Goal: Task Accomplishment & Management: Complete application form

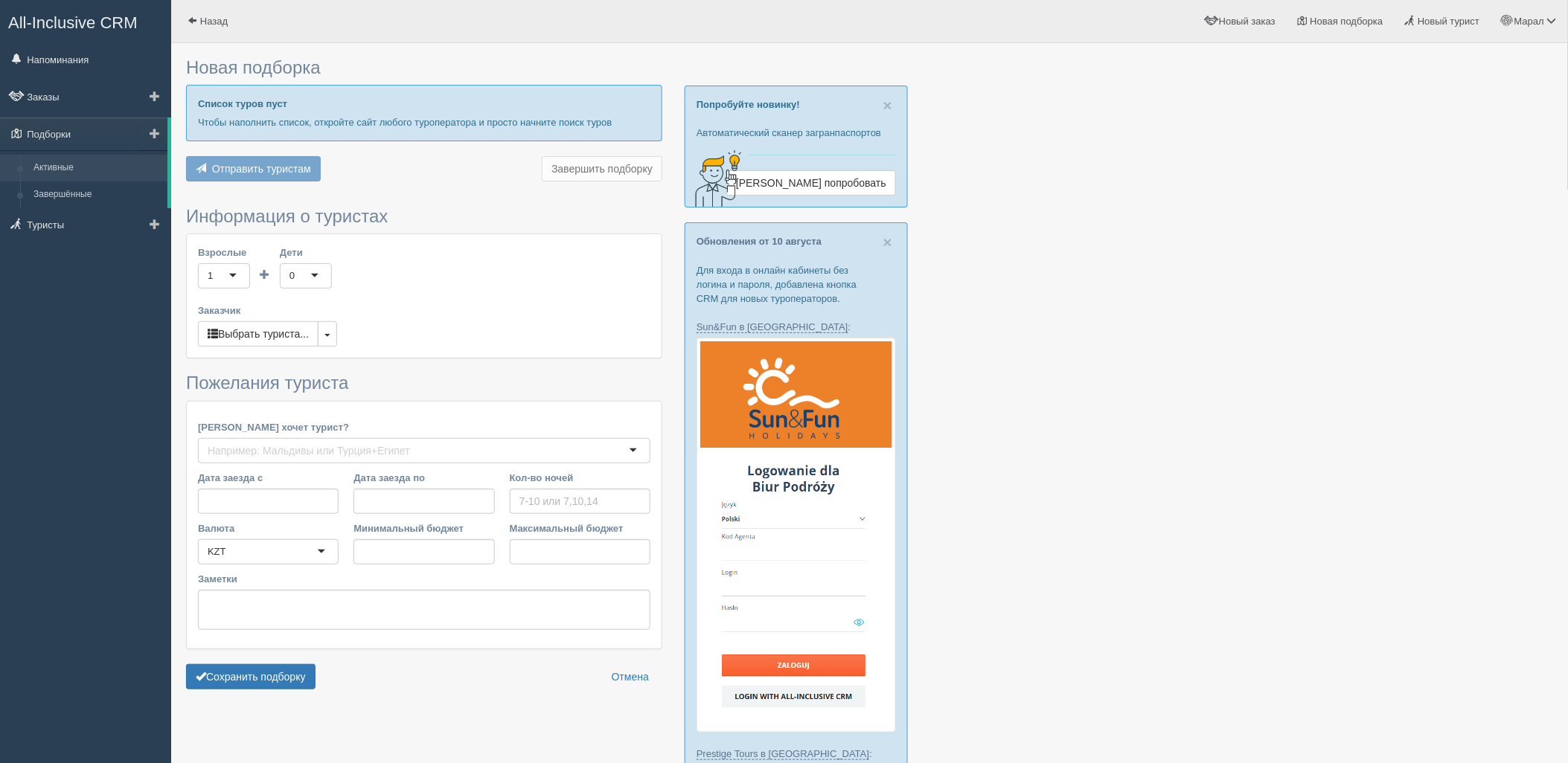
click at [79, 179] on link "Активные" at bounding box center [97, 167] width 140 height 27
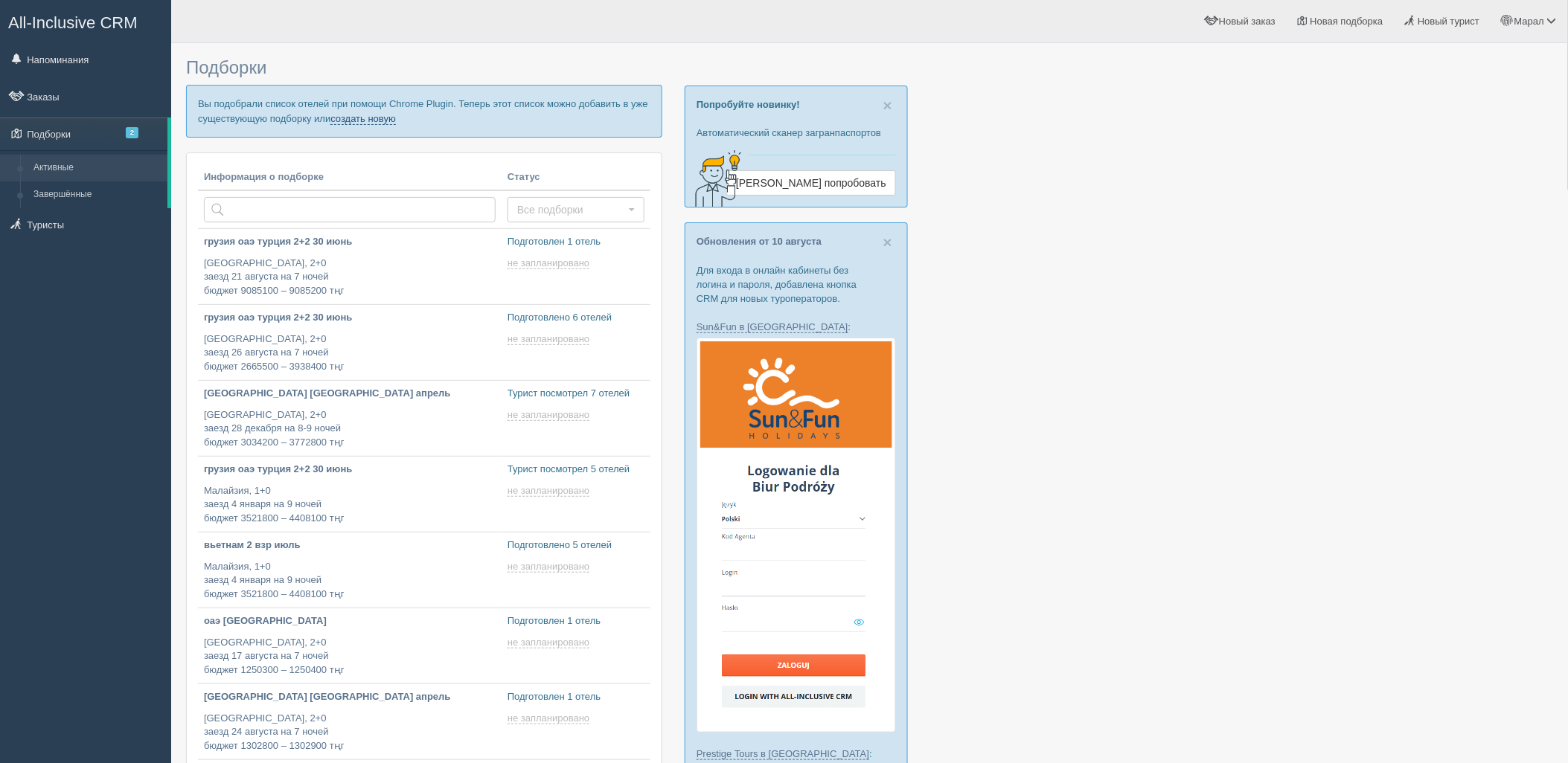
click at [360, 120] on link "создать новую" at bounding box center [363, 119] width 65 height 12
type input "2025-08-14 11:40"
type input "2025-08-14 17:55"
type input "2025-08-14 17:35"
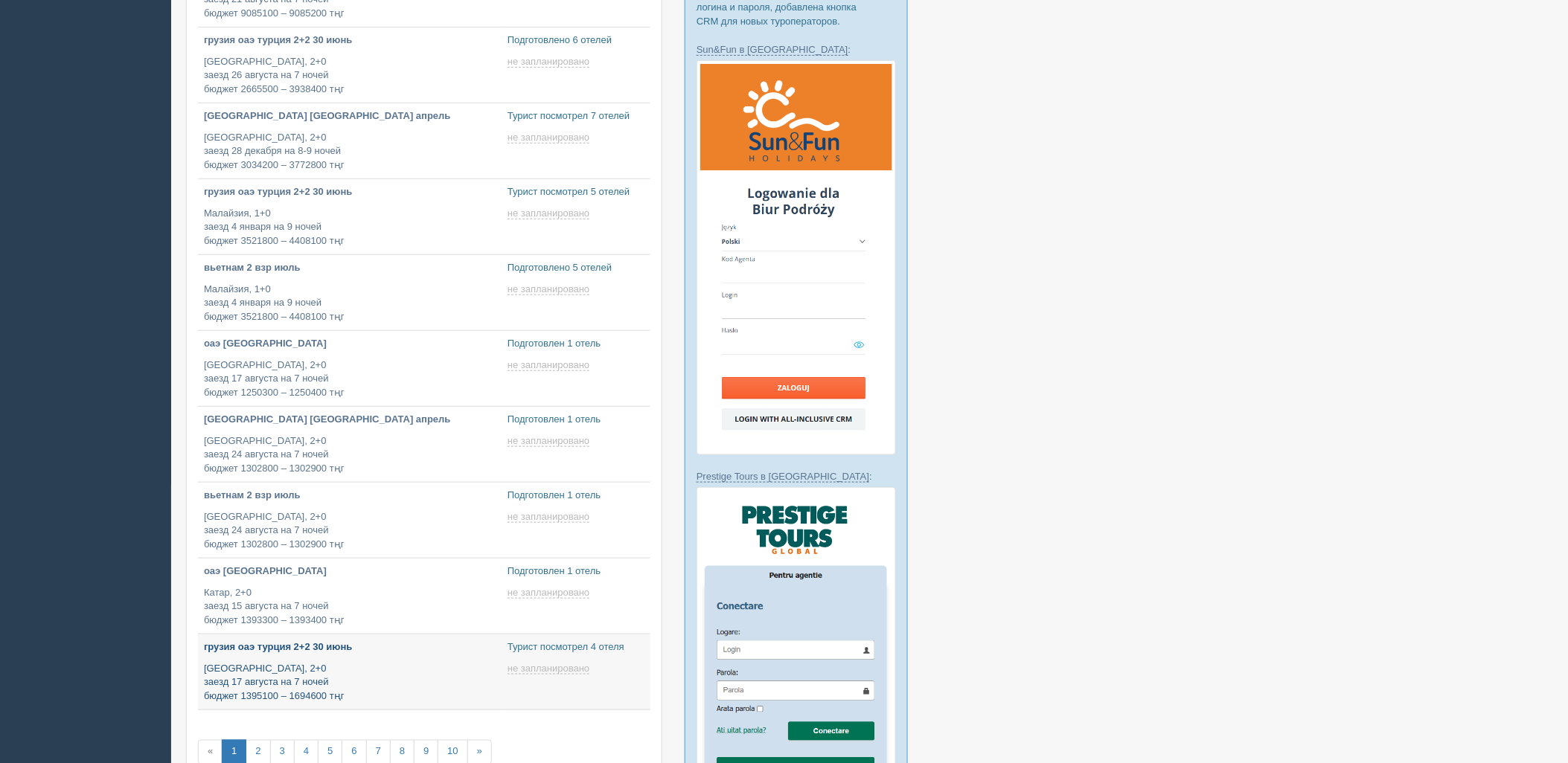
type input "2025-08-14 17:30"
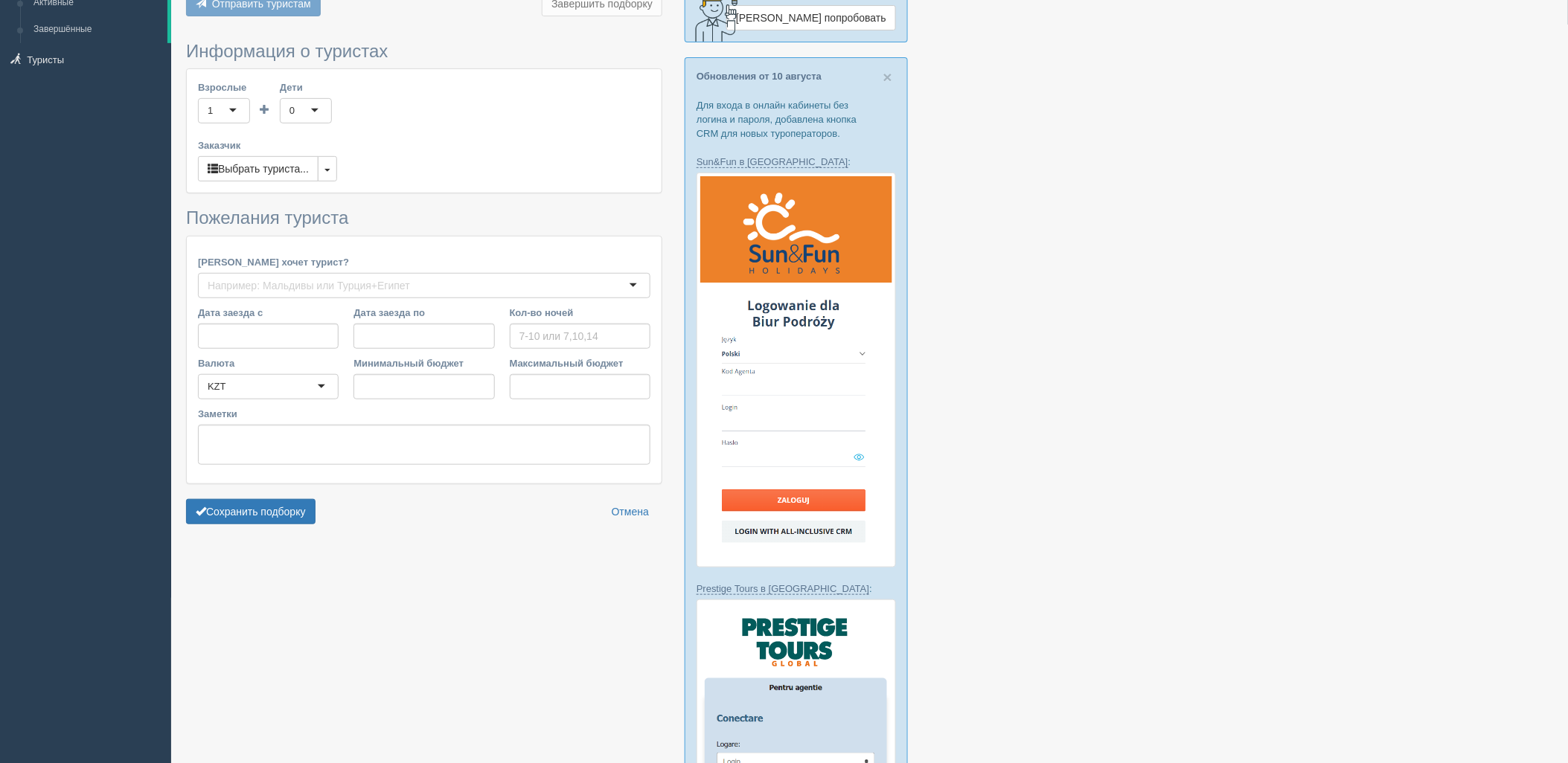
type input "3-4"
type input "994900"
type input "1442500"
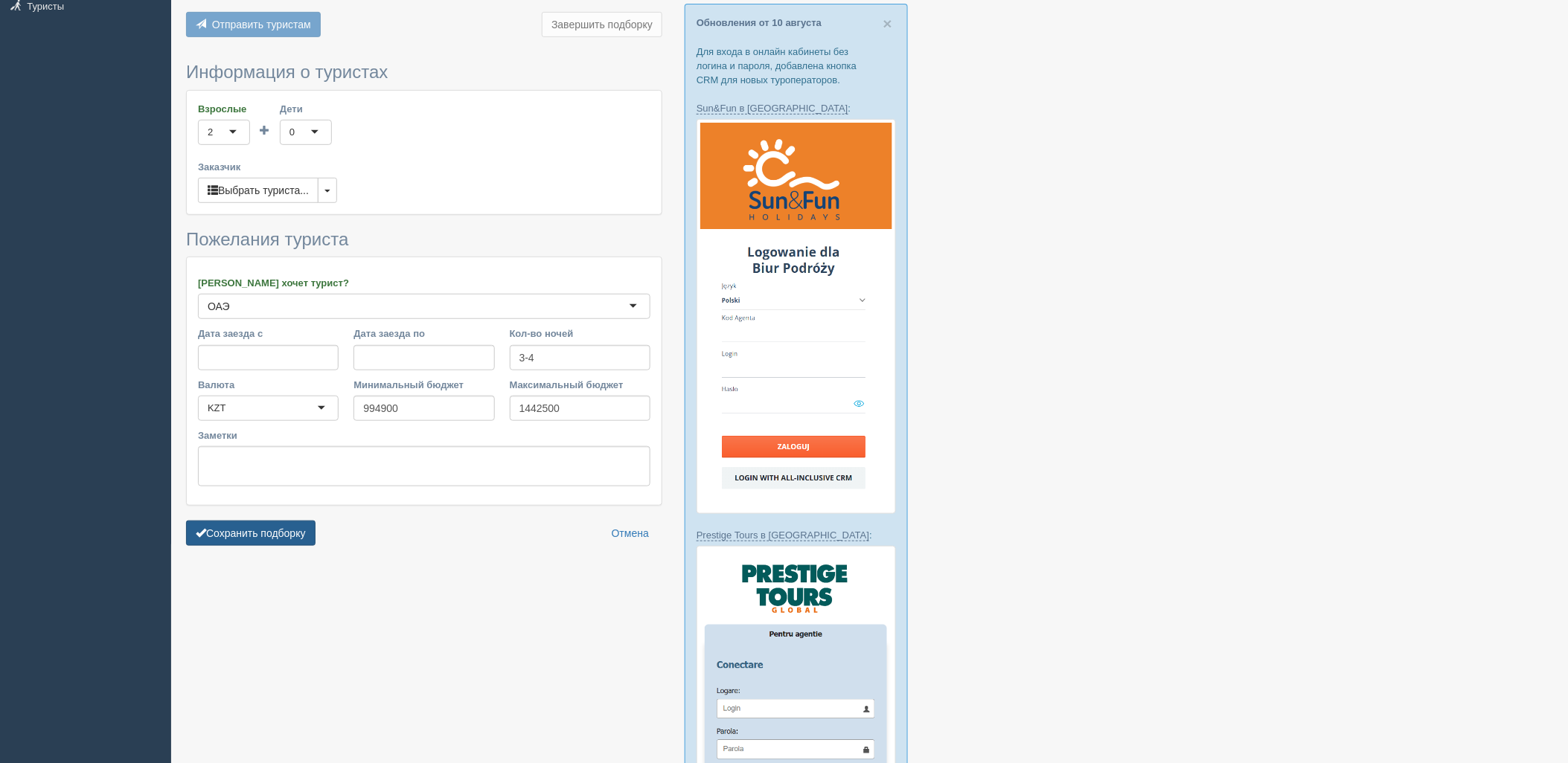
scroll to position [248, 0]
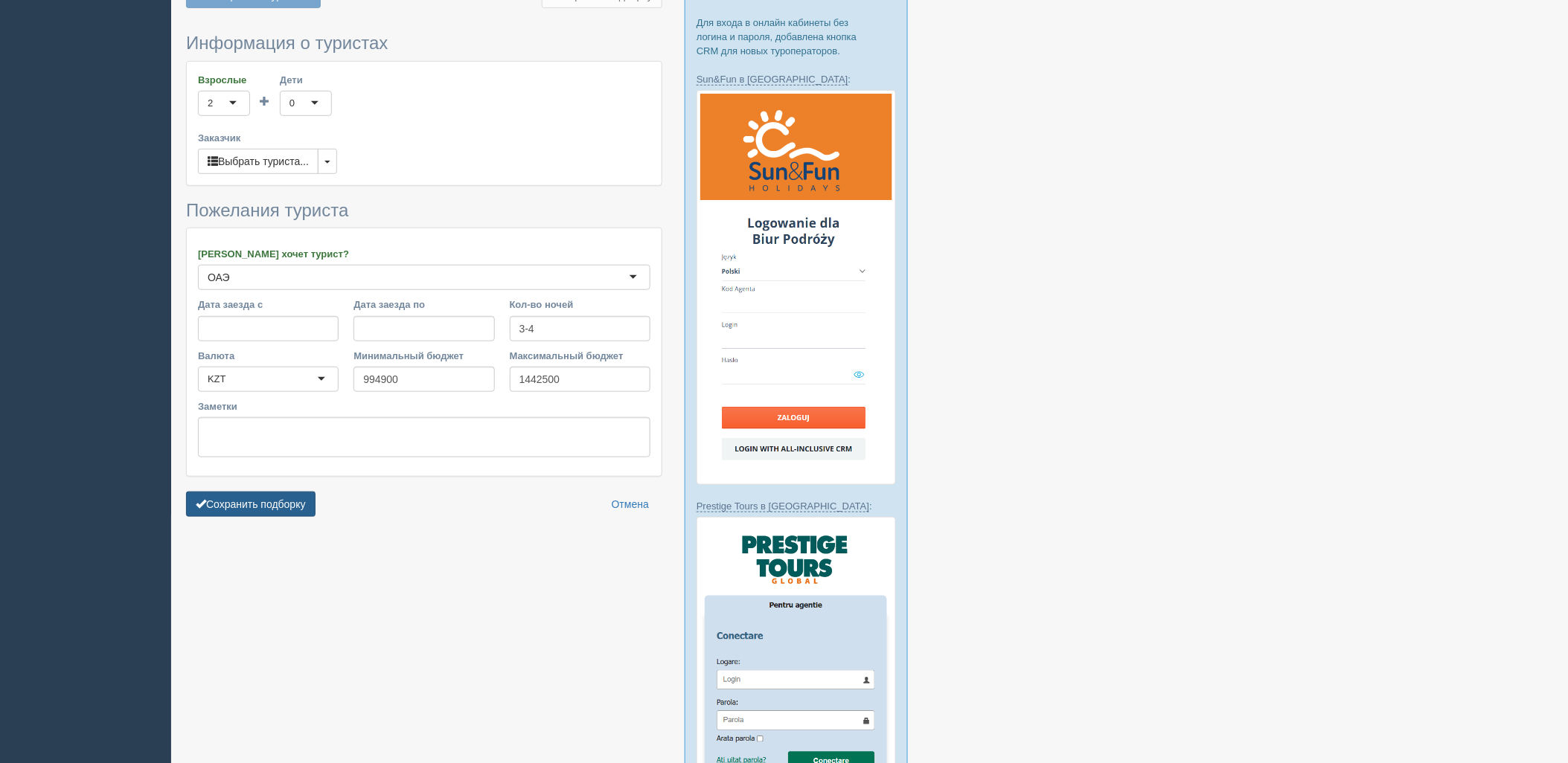
drag, startPoint x: 294, startPoint y: 580, endPoint x: 310, endPoint y: 565, distance: 21.9
click at [292, 581] on div at bounding box center [869, 537] width 1367 height 1469
click at [289, 508] on button "Сохранить подборку" at bounding box center [250, 504] width 129 height 25
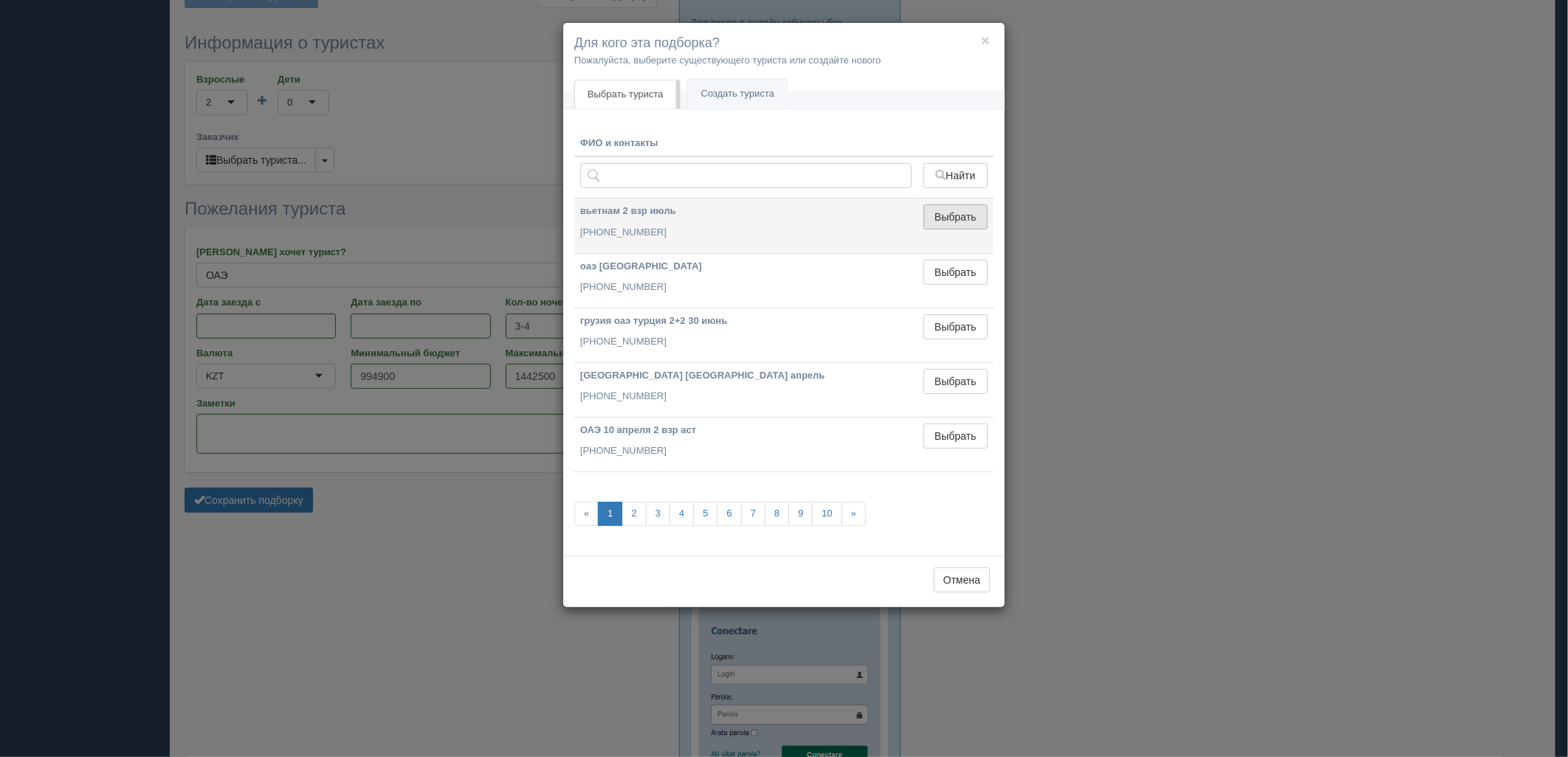
click at [973, 227] on button "Выбрать" at bounding box center [955, 216] width 64 height 25
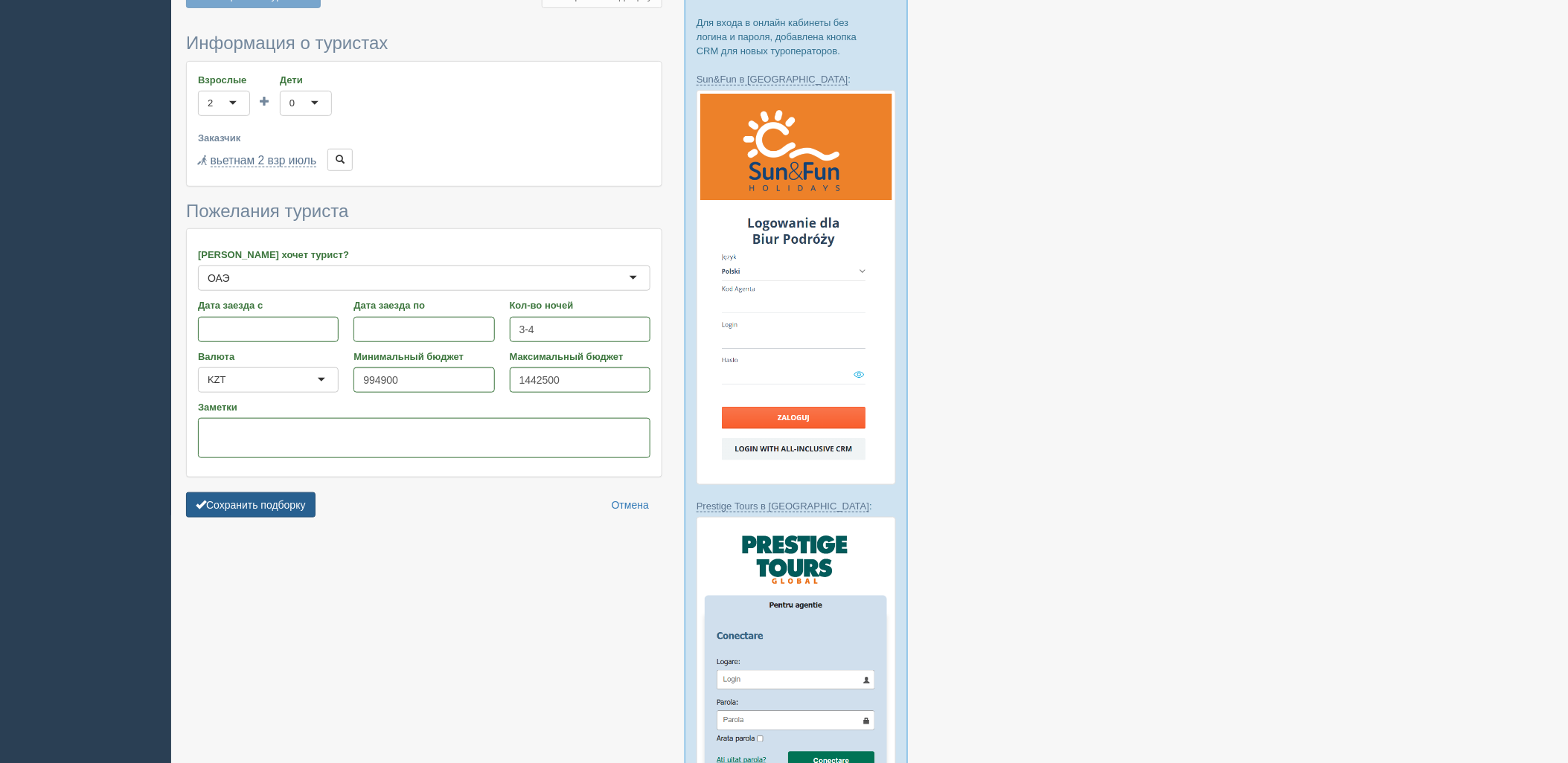
click at [296, 502] on button "Сохранить подборку" at bounding box center [250, 505] width 129 height 25
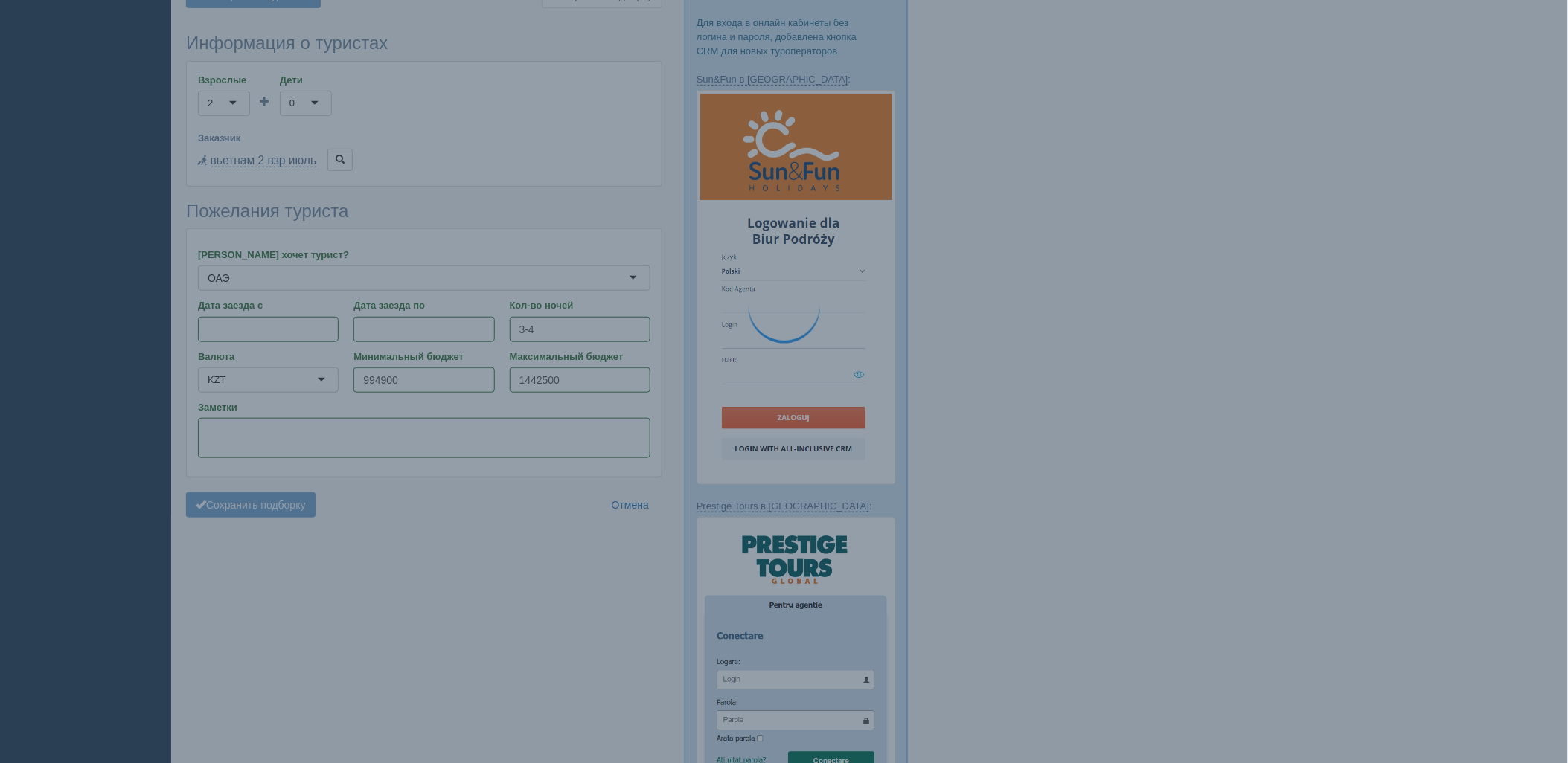
click at [1413, 329] on div at bounding box center [869, 537] width 1367 height 1469
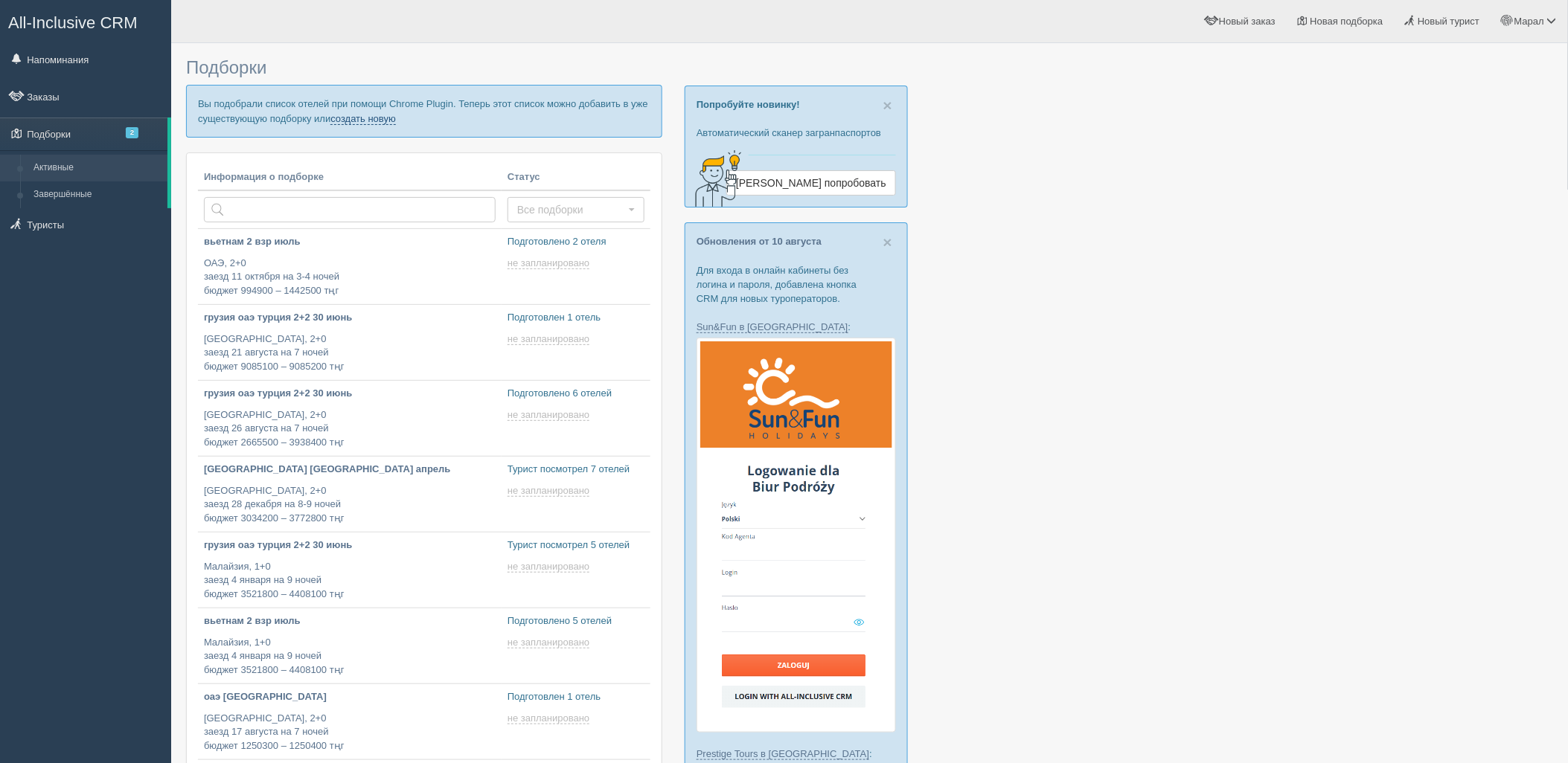
drag, startPoint x: 357, startPoint y: 119, endPoint x: 215, endPoint y: 38, distance: 163.5
click at [358, 119] on link "создать новую" at bounding box center [363, 119] width 65 height 12
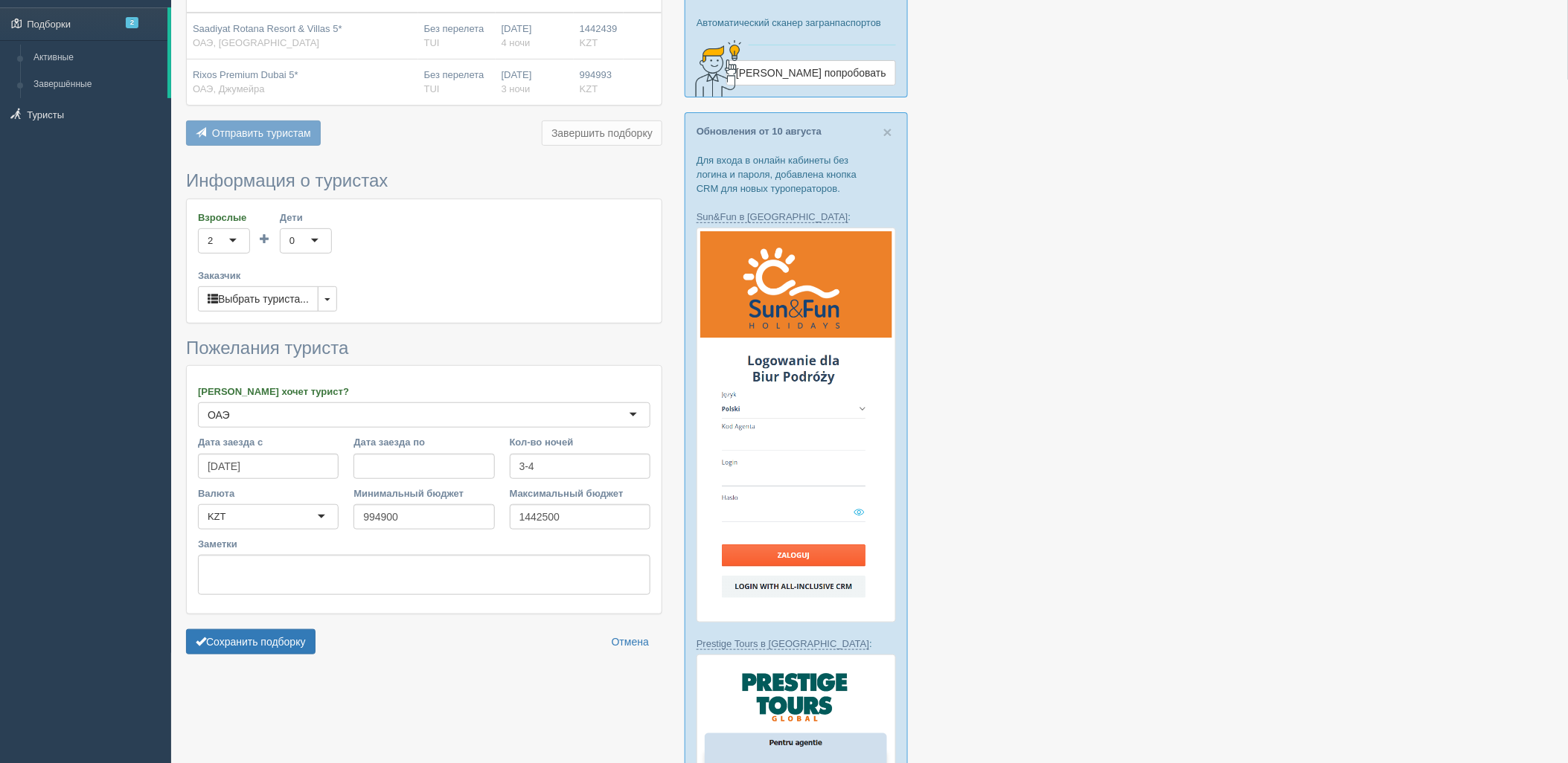
scroll to position [248, 0]
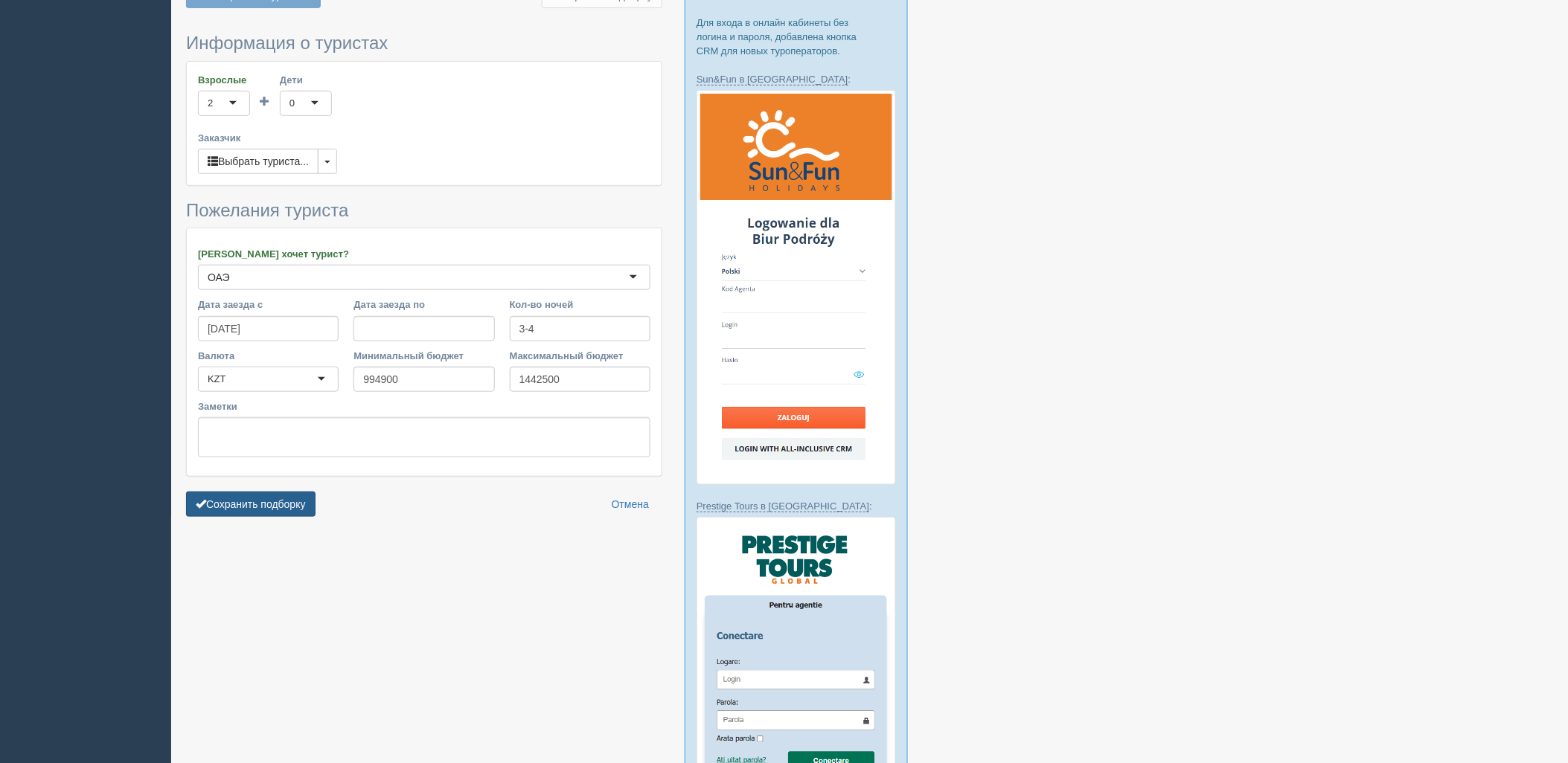
click at [280, 493] on button "Сохранить подборку" at bounding box center [250, 504] width 129 height 25
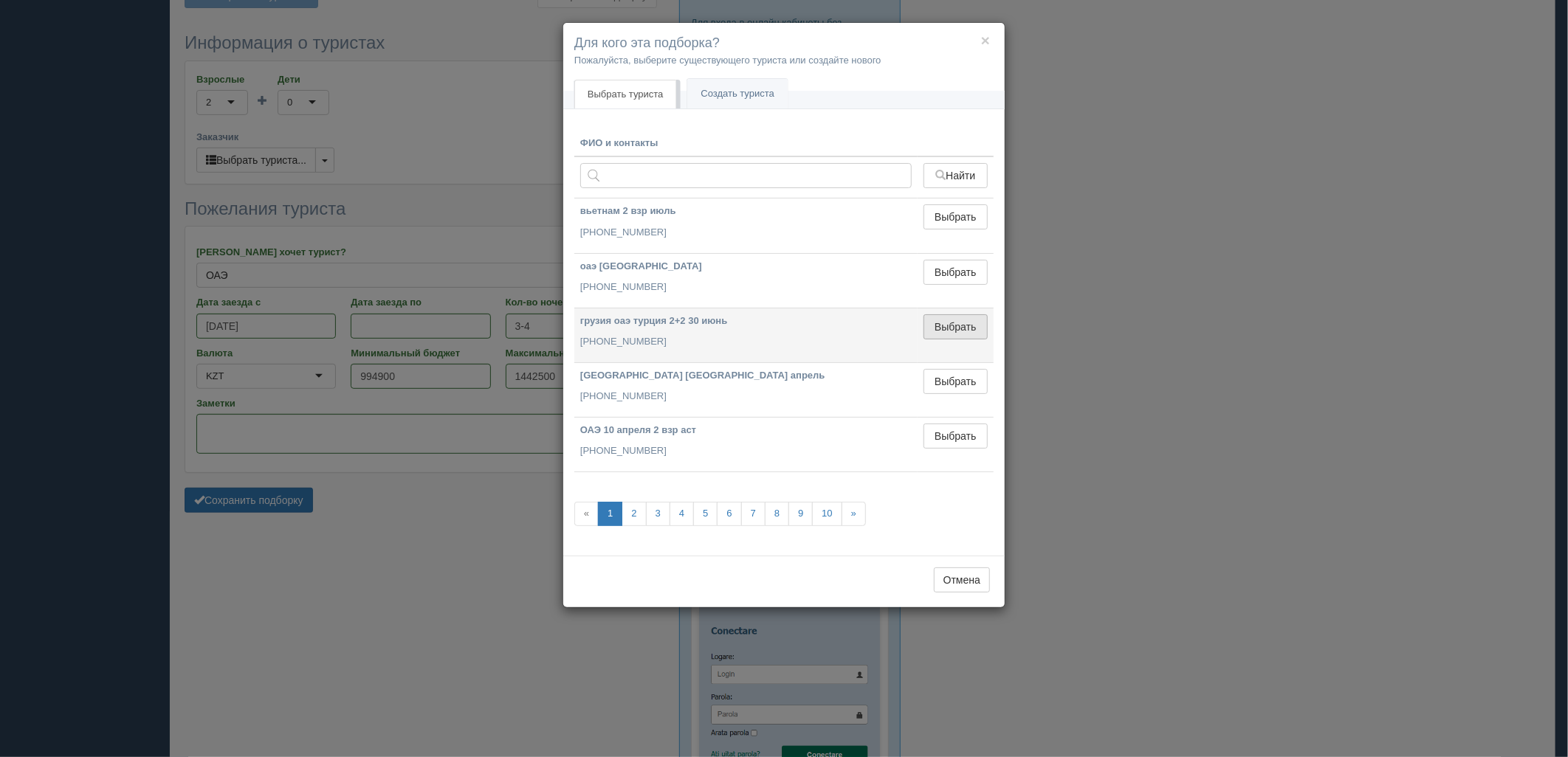
click at [931, 318] on button "Выбрать" at bounding box center [955, 326] width 64 height 25
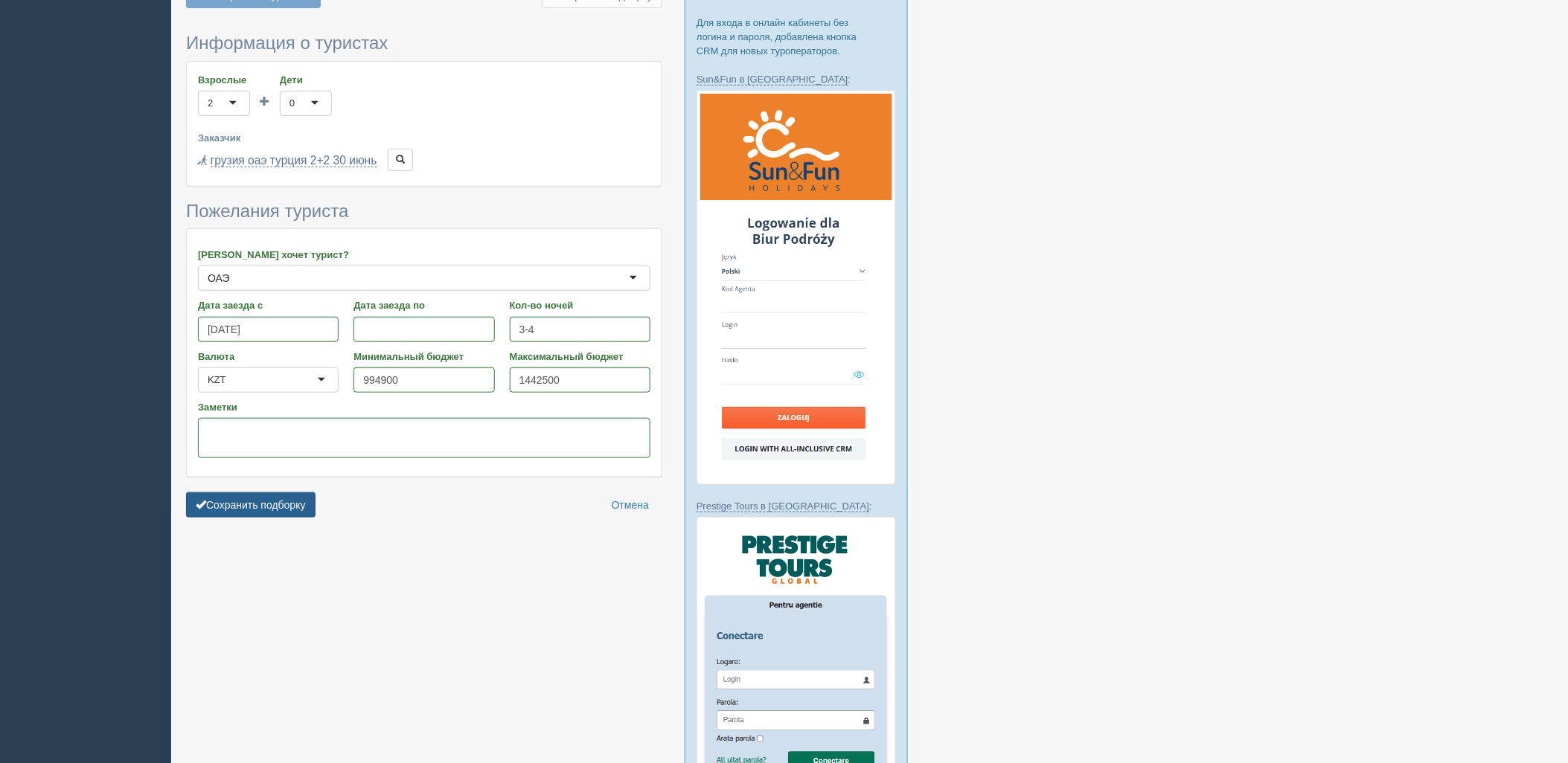
click at [256, 494] on button "Сохранить подборку" at bounding box center [250, 505] width 129 height 25
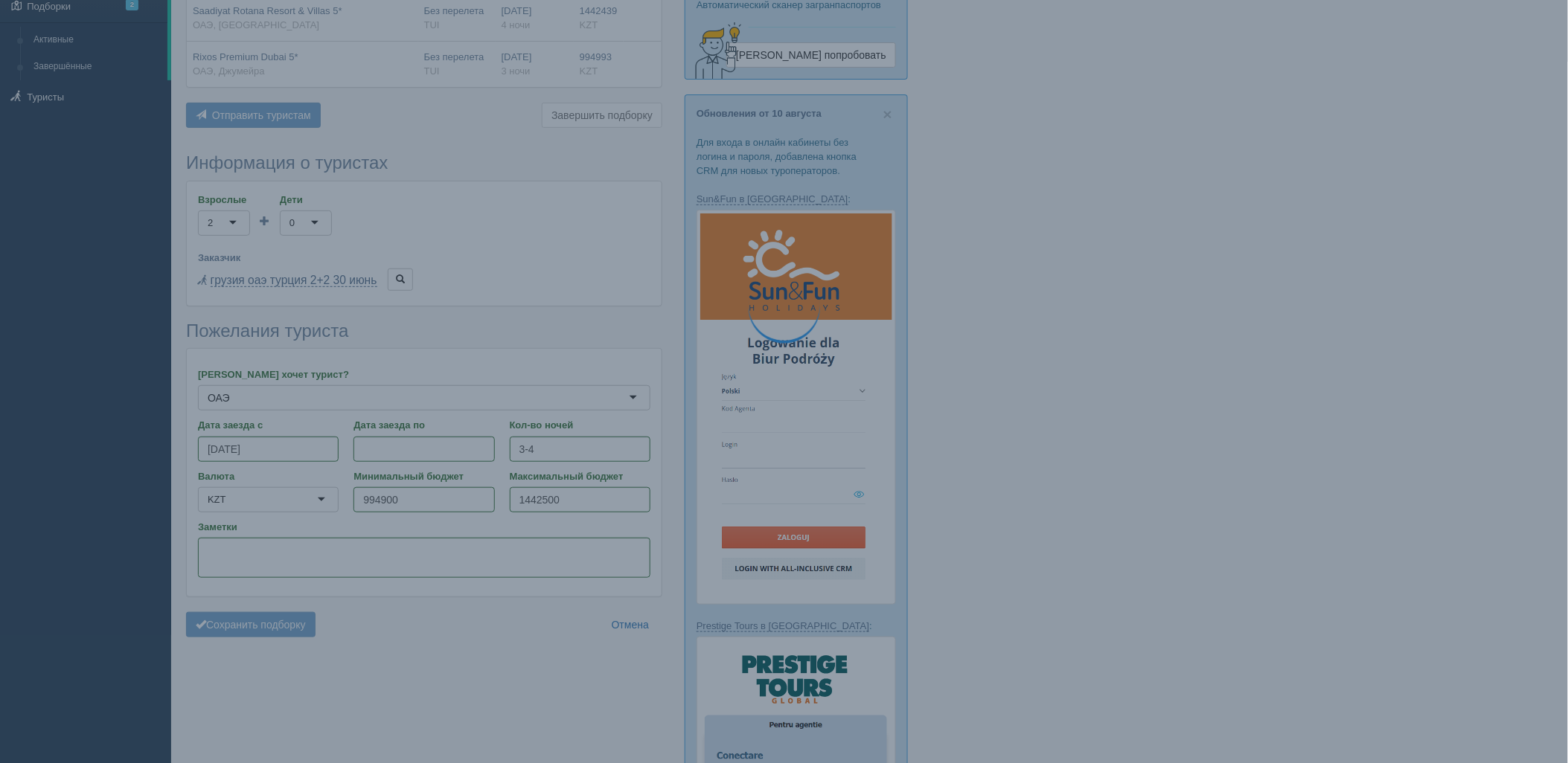
scroll to position [0, 0]
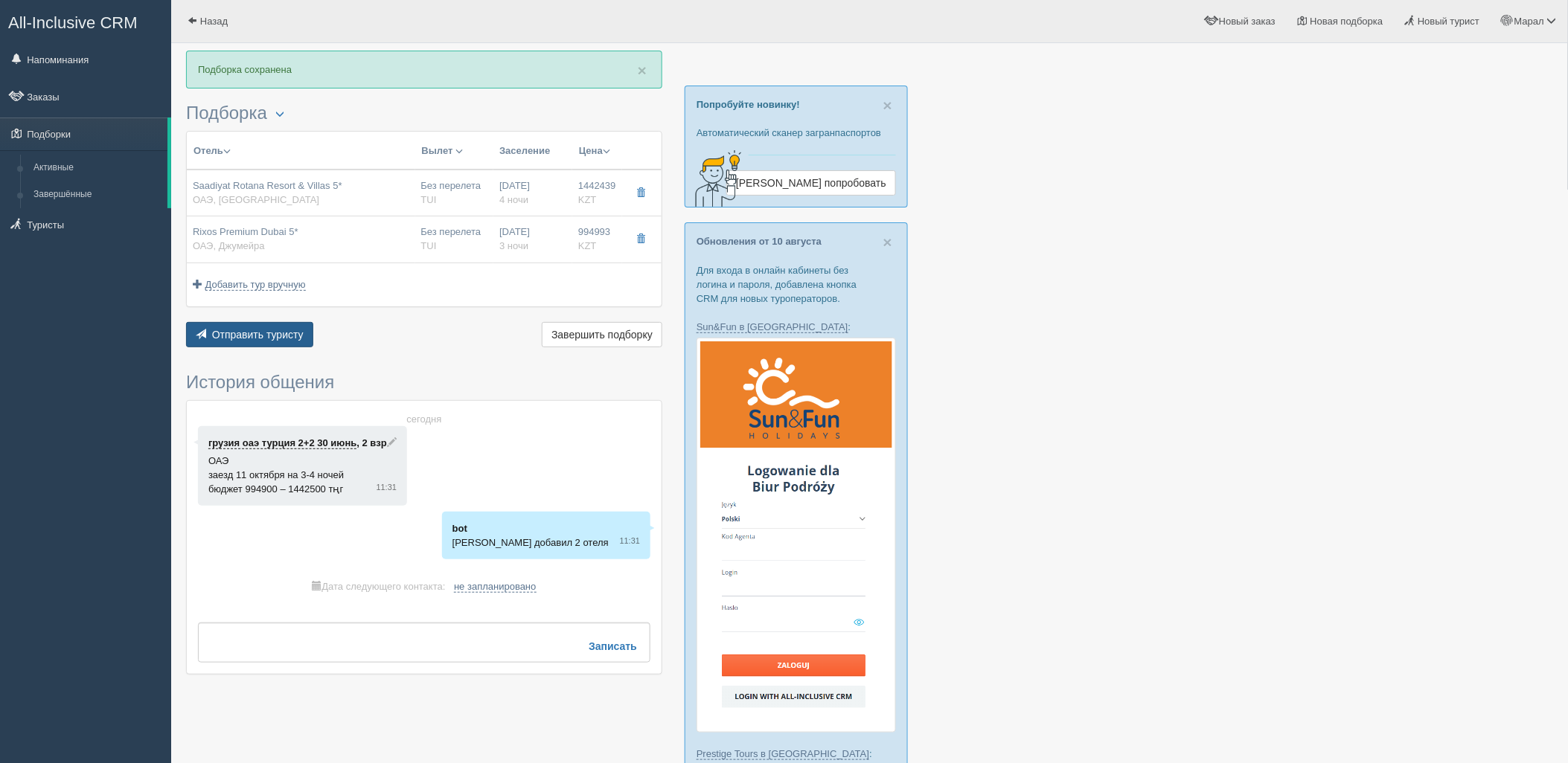
click at [289, 337] on span "Отправить туристу" at bounding box center [257, 335] width 92 height 12
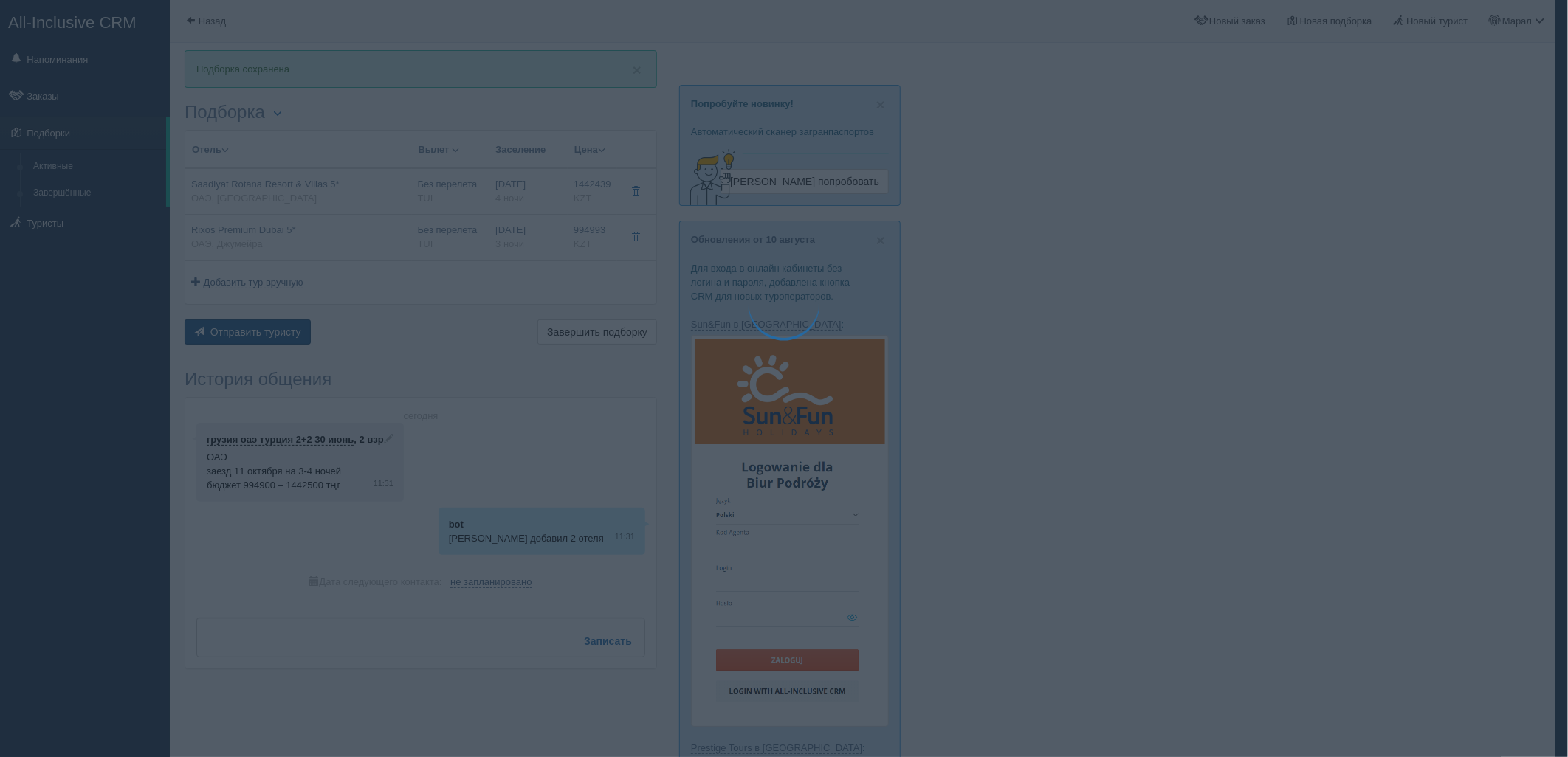
type textarea "🌞 Добрый день! Предлагаем Вам рассмотреть следующие варианты: 🌎 ОАЭ, Остров Саа…"
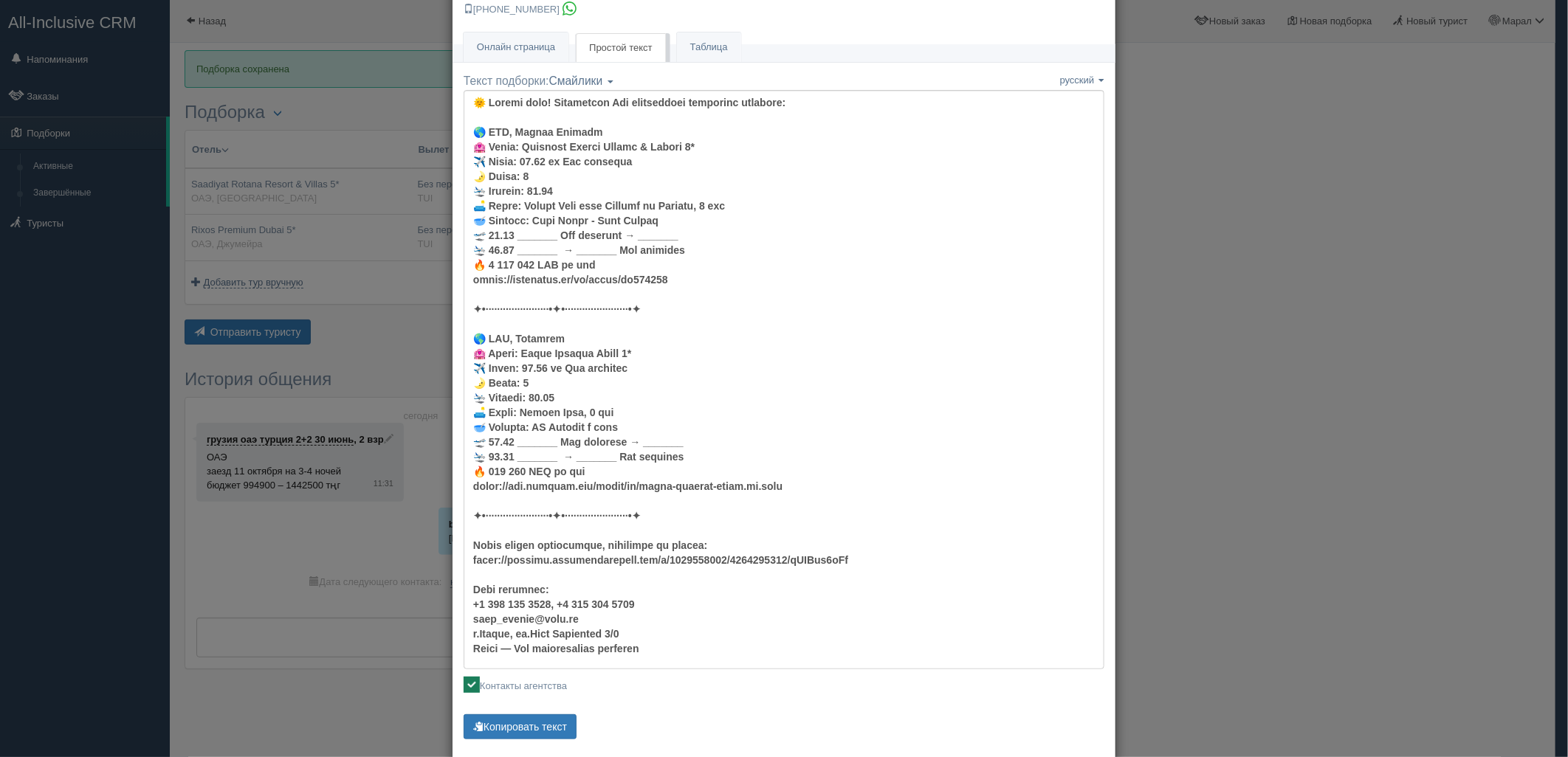
scroll to position [82, 0]
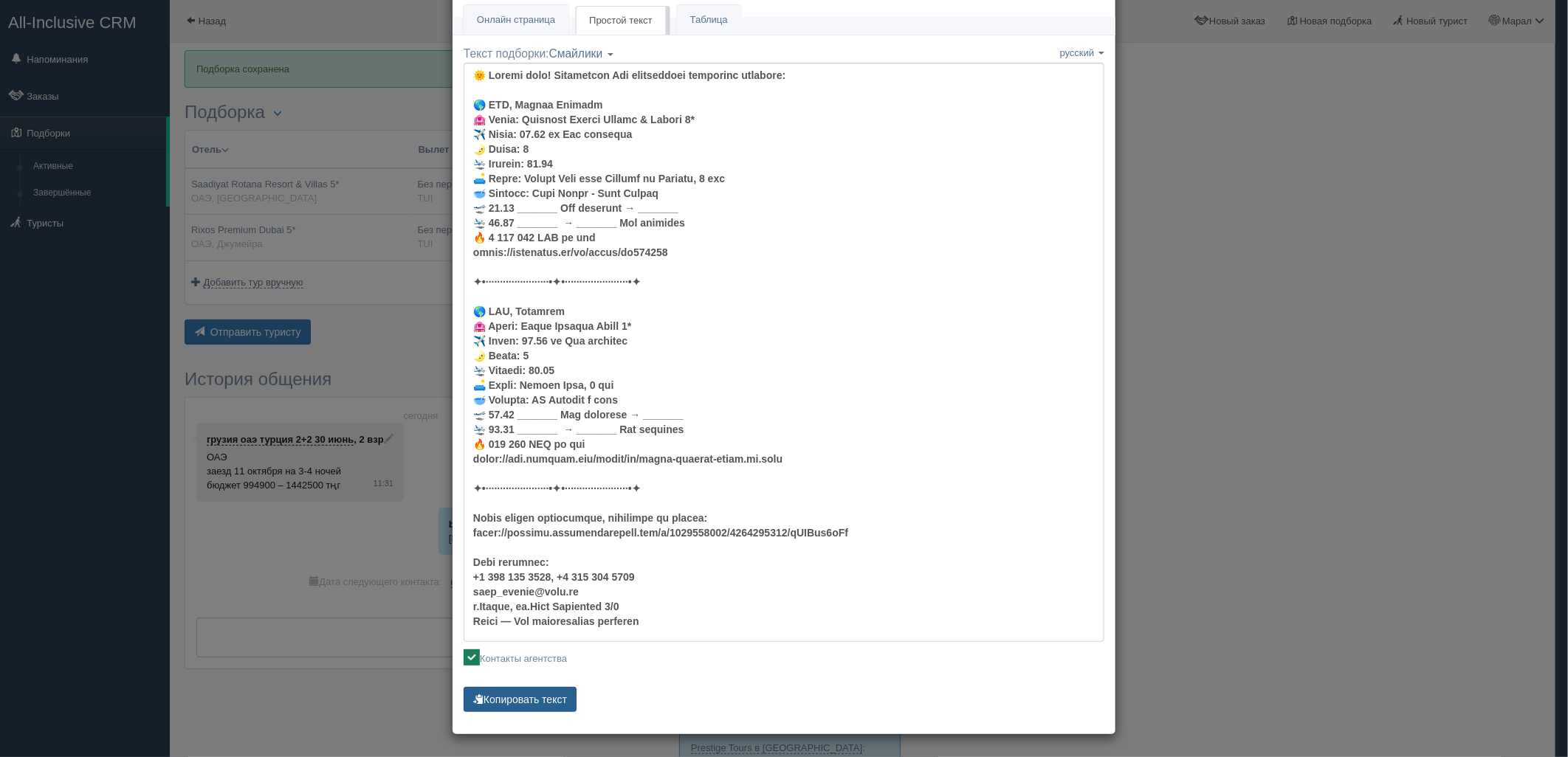
click at [540, 695] on button "Копировать текст" at bounding box center [520, 699] width 113 height 25
click at [540, 694] on button "Копировать текст" at bounding box center [520, 699] width 113 height 25
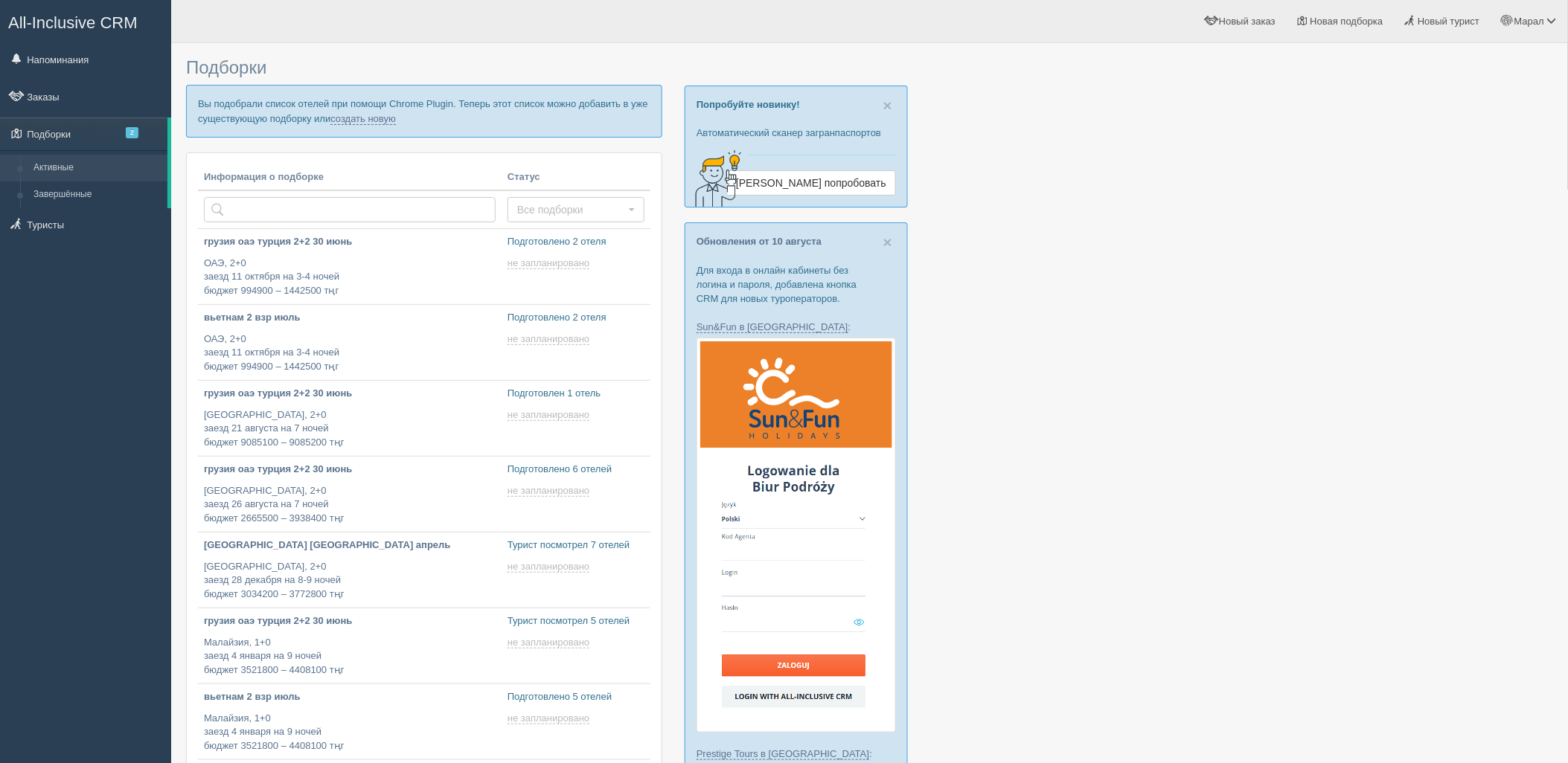
click at [382, 112] on p "Вы подобрали список отелей при помощи Chrome Plugin. Теперь этот список можно д…" at bounding box center [424, 111] width 476 height 52
drag, startPoint x: 376, startPoint y: 116, endPoint x: 387, endPoint y: 159, distance: 44.4
click at [376, 116] on link "создать новую" at bounding box center [363, 119] width 65 height 12
type input "[DATE] 12:30"
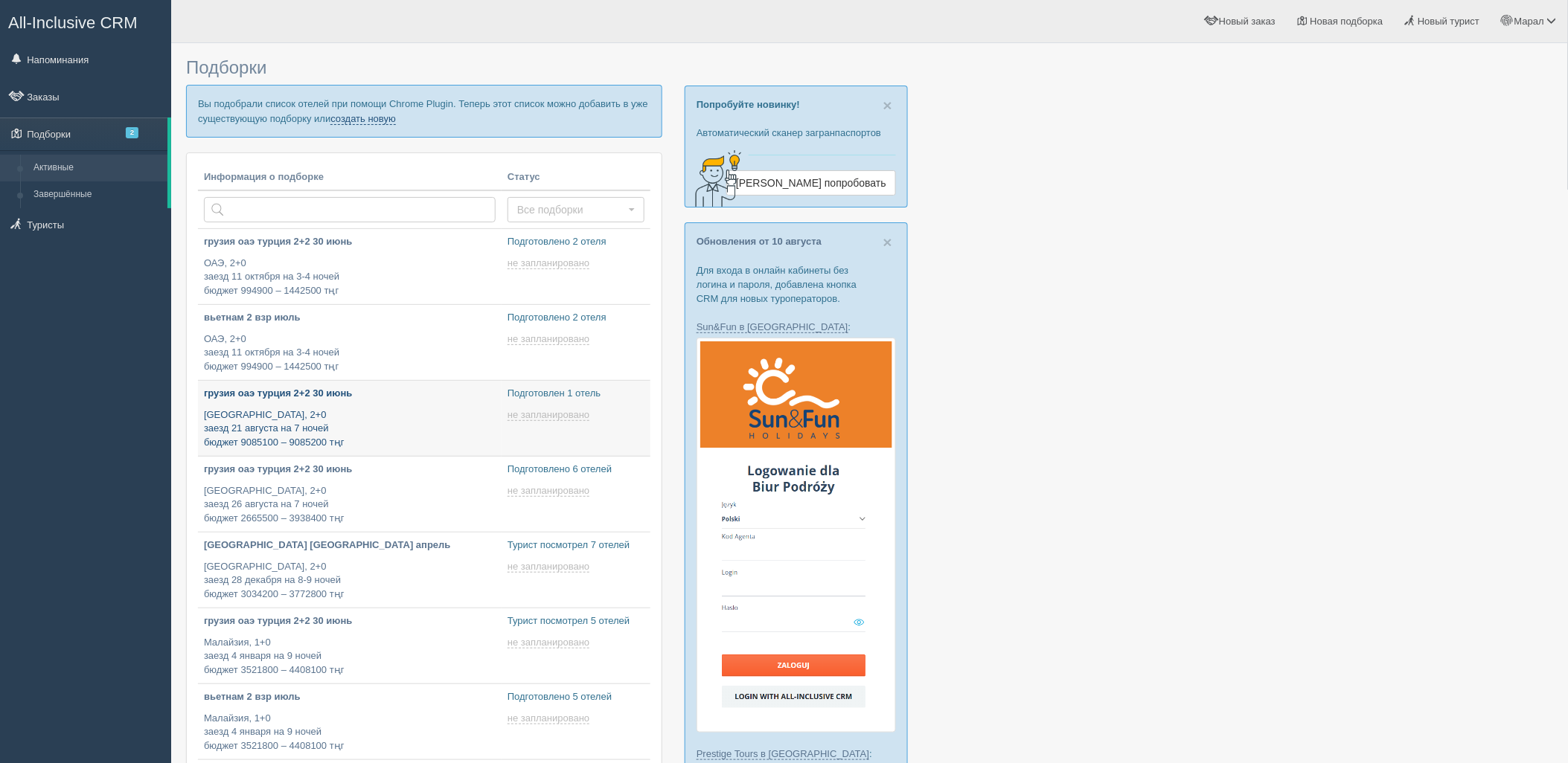
type input "[DATE] 11:40"
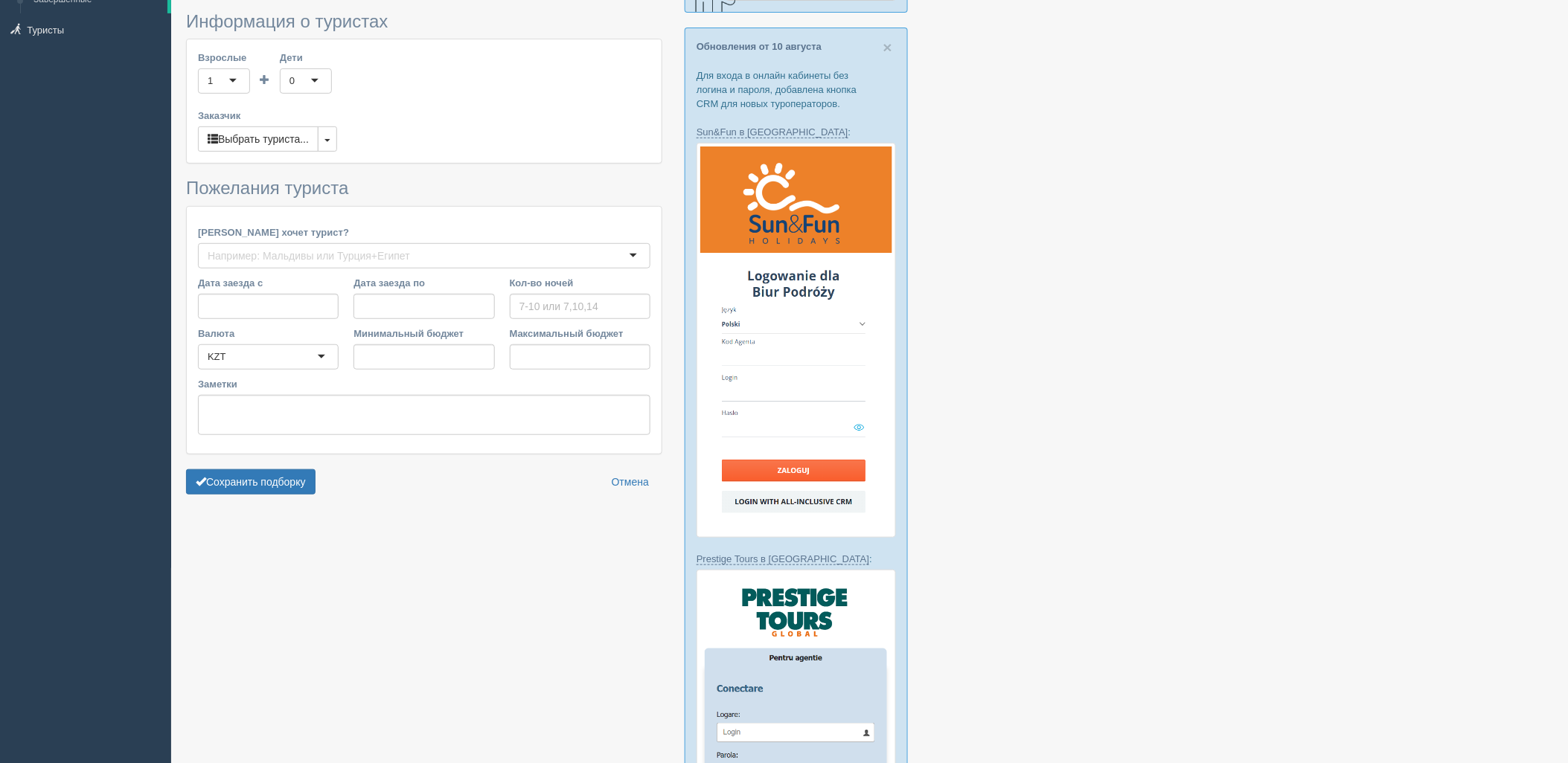
type input "3-4"
type input "821500"
type input "1279500"
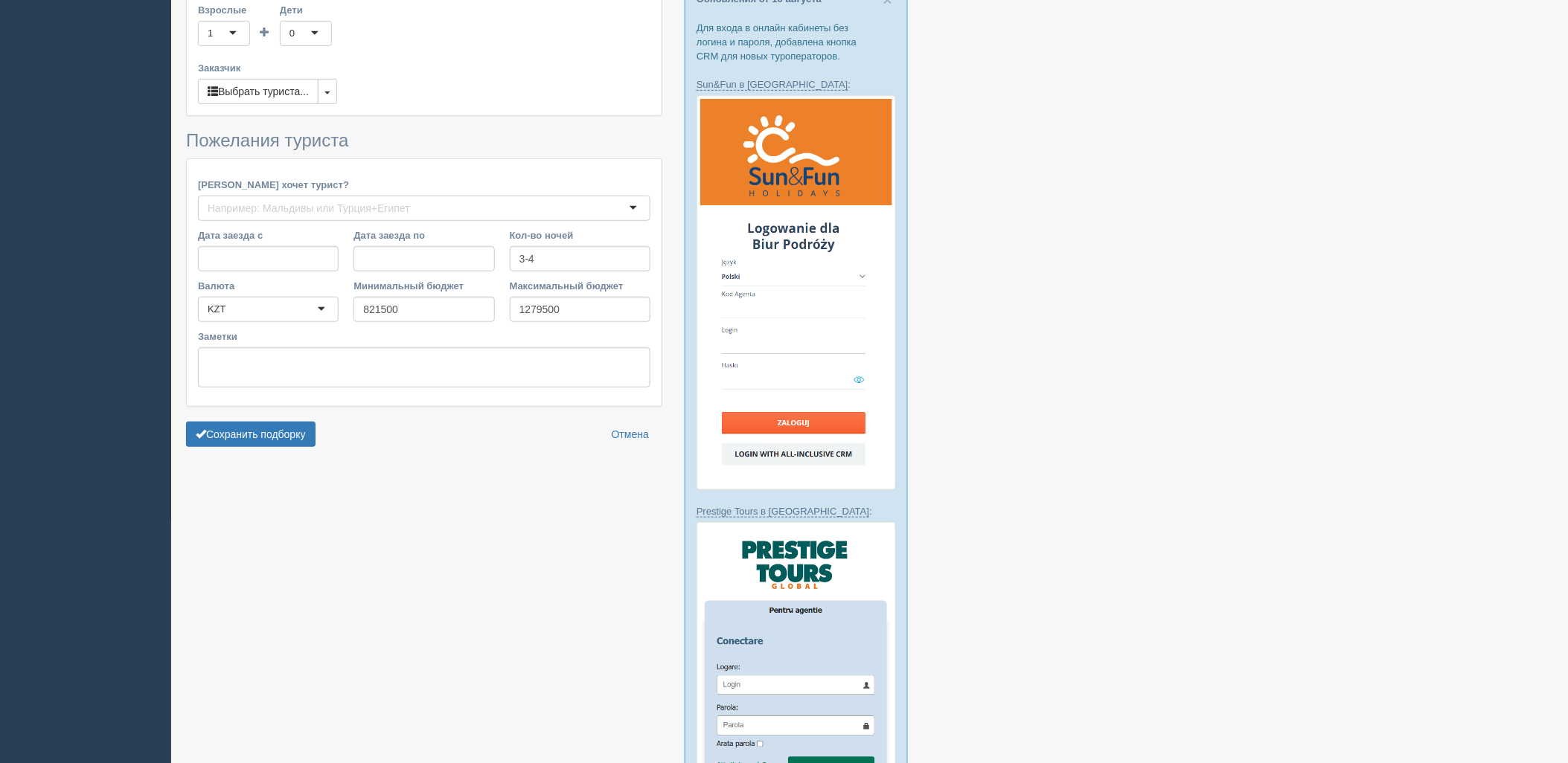
scroll to position [248, 0]
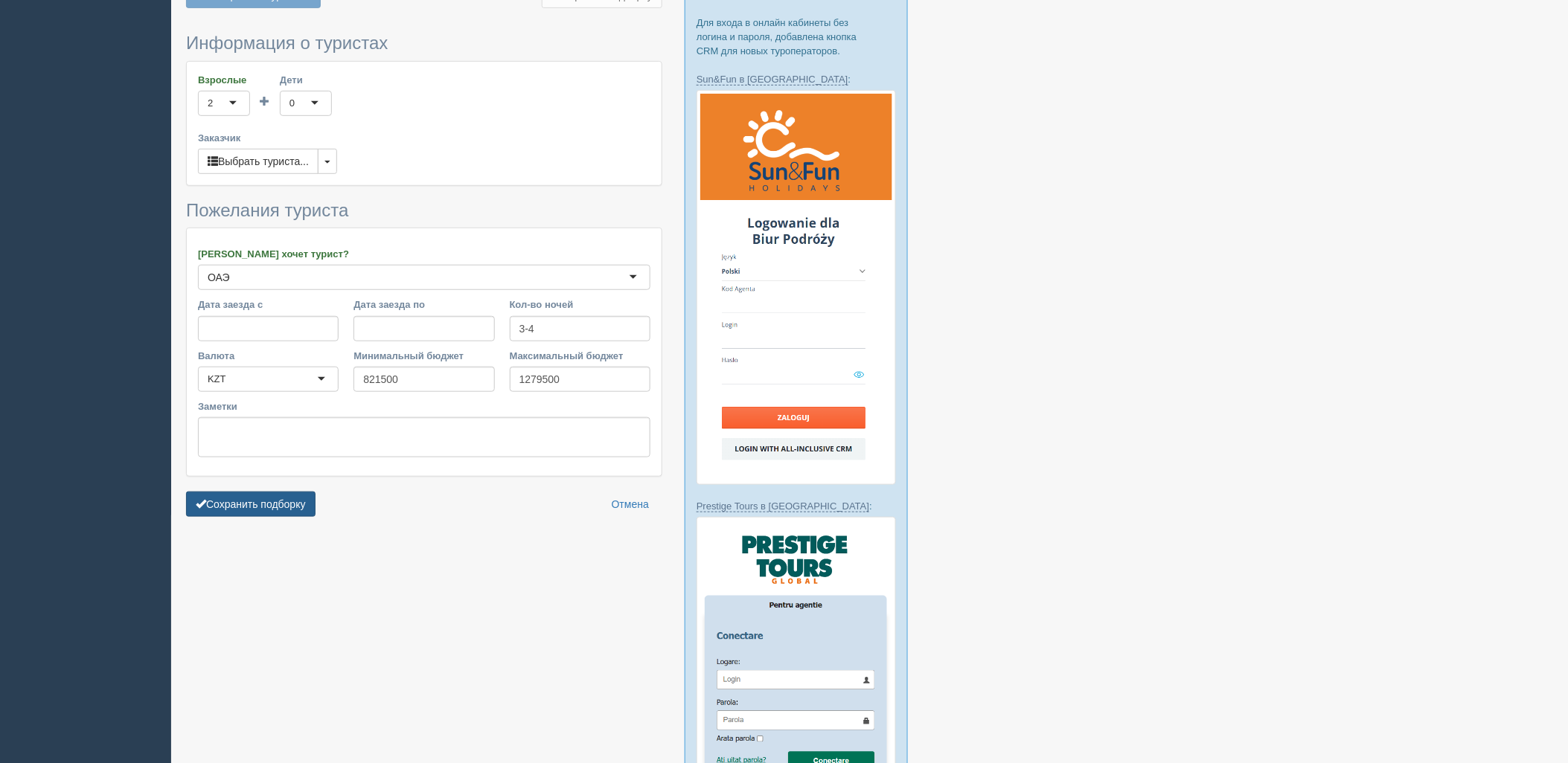
click at [274, 506] on button "Сохранить подборку" at bounding box center [250, 504] width 129 height 25
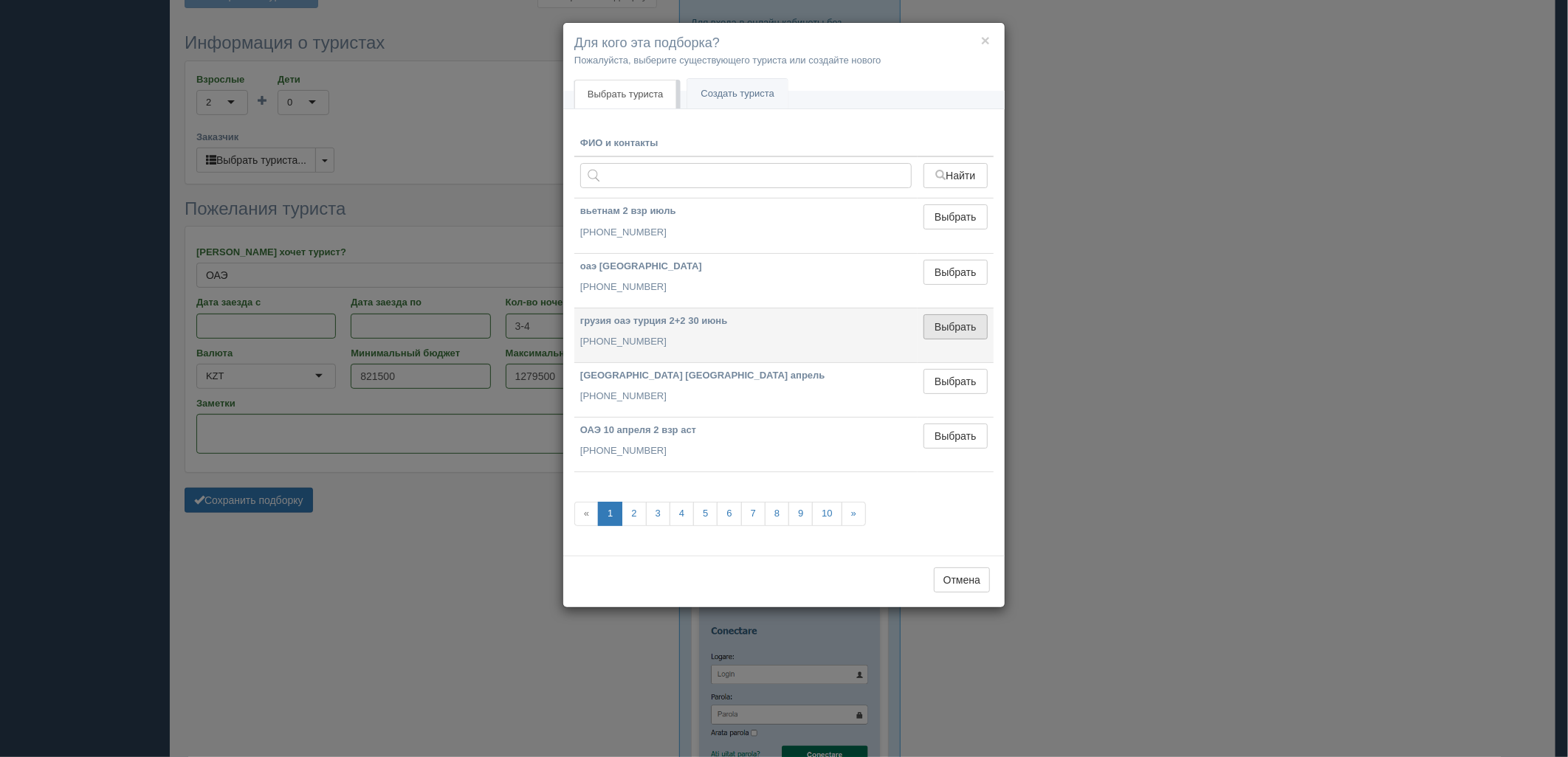
click at [955, 329] on button "Выбрать" at bounding box center [955, 326] width 64 height 25
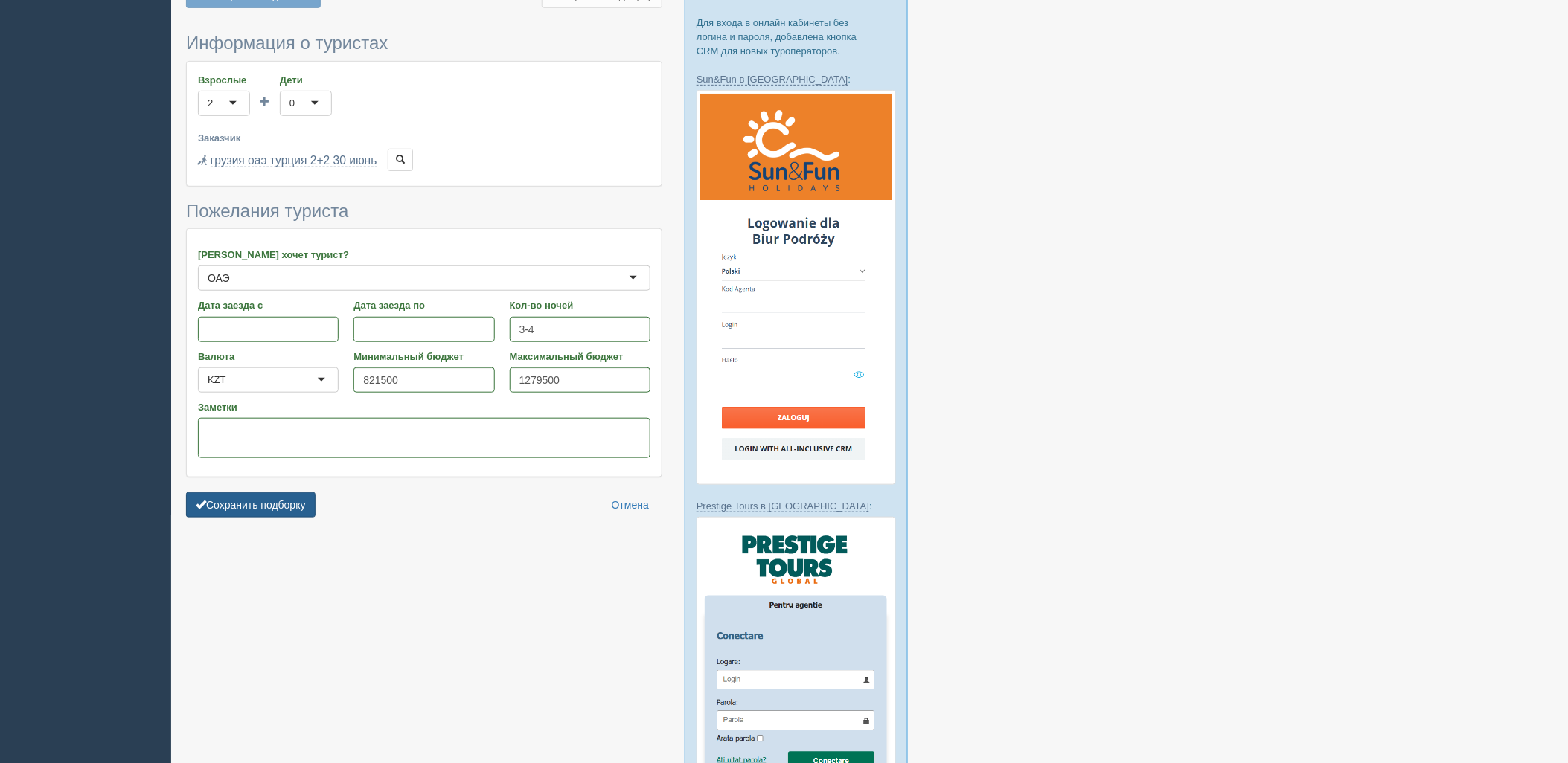
click at [253, 504] on button "Сохранить подборку" at bounding box center [250, 505] width 129 height 25
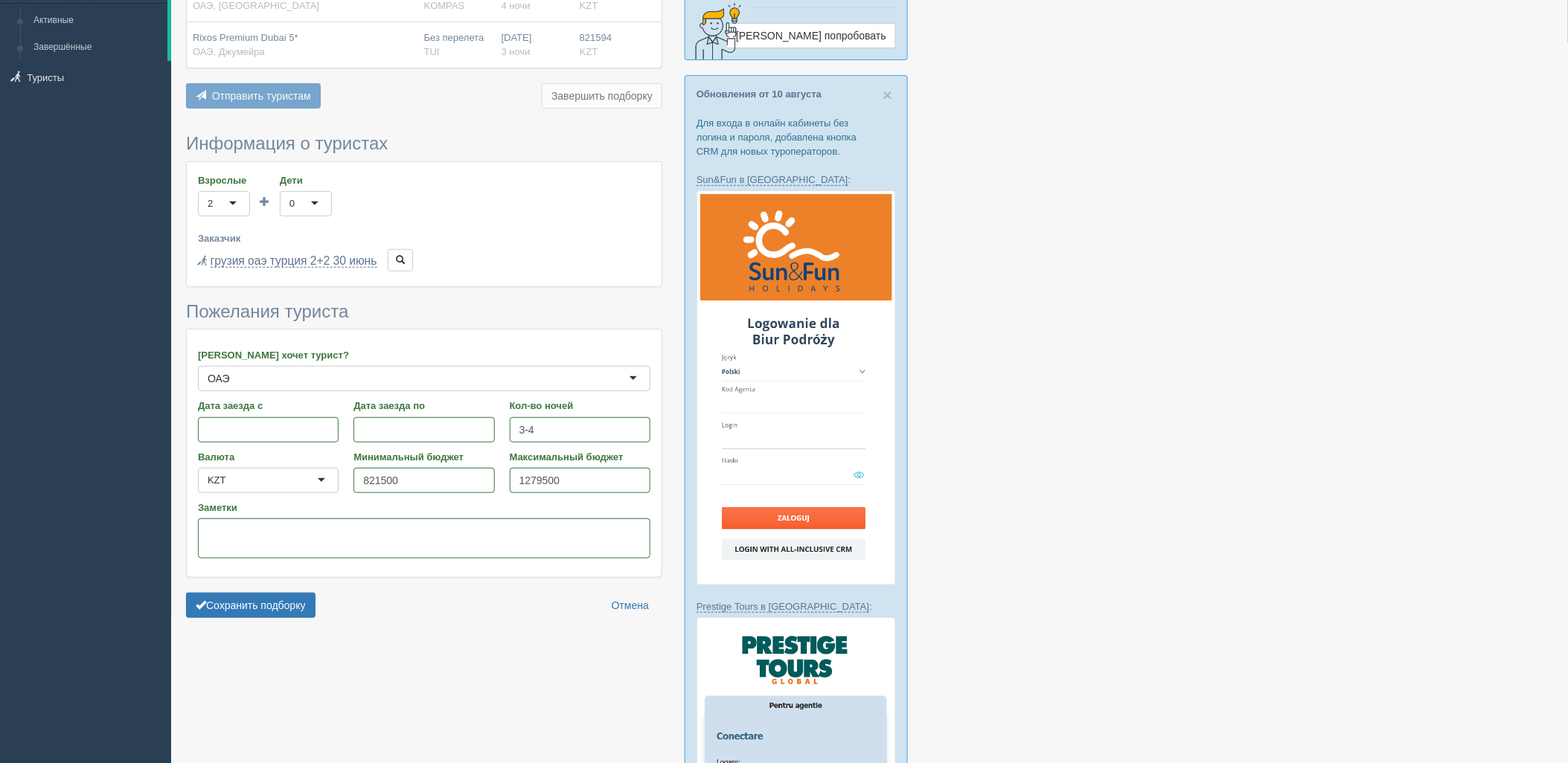
scroll to position [0, 0]
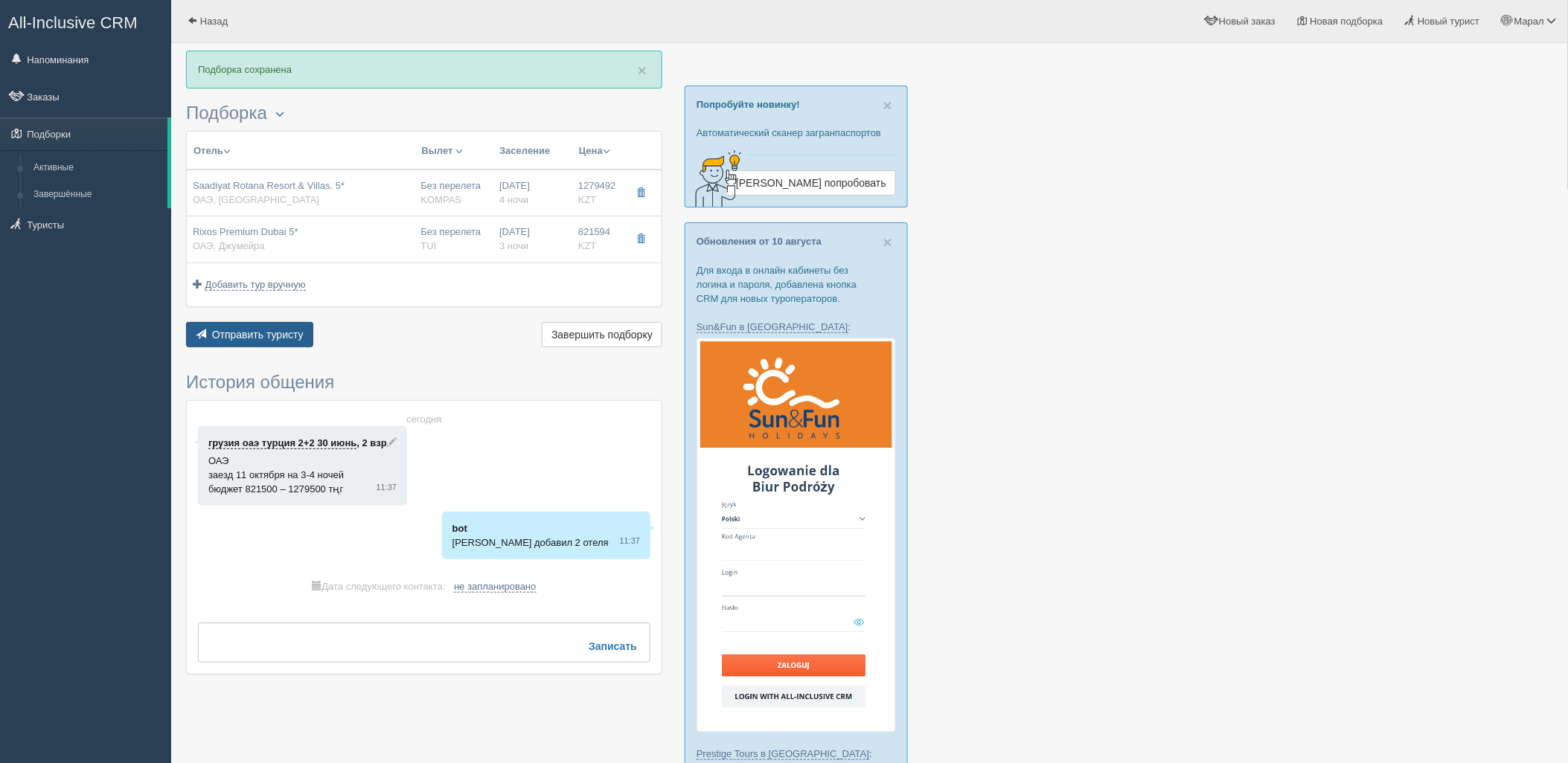
click at [253, 323] on button "Отправить туристу Отправить" at bounding box center [250, 334] width 127 height 25
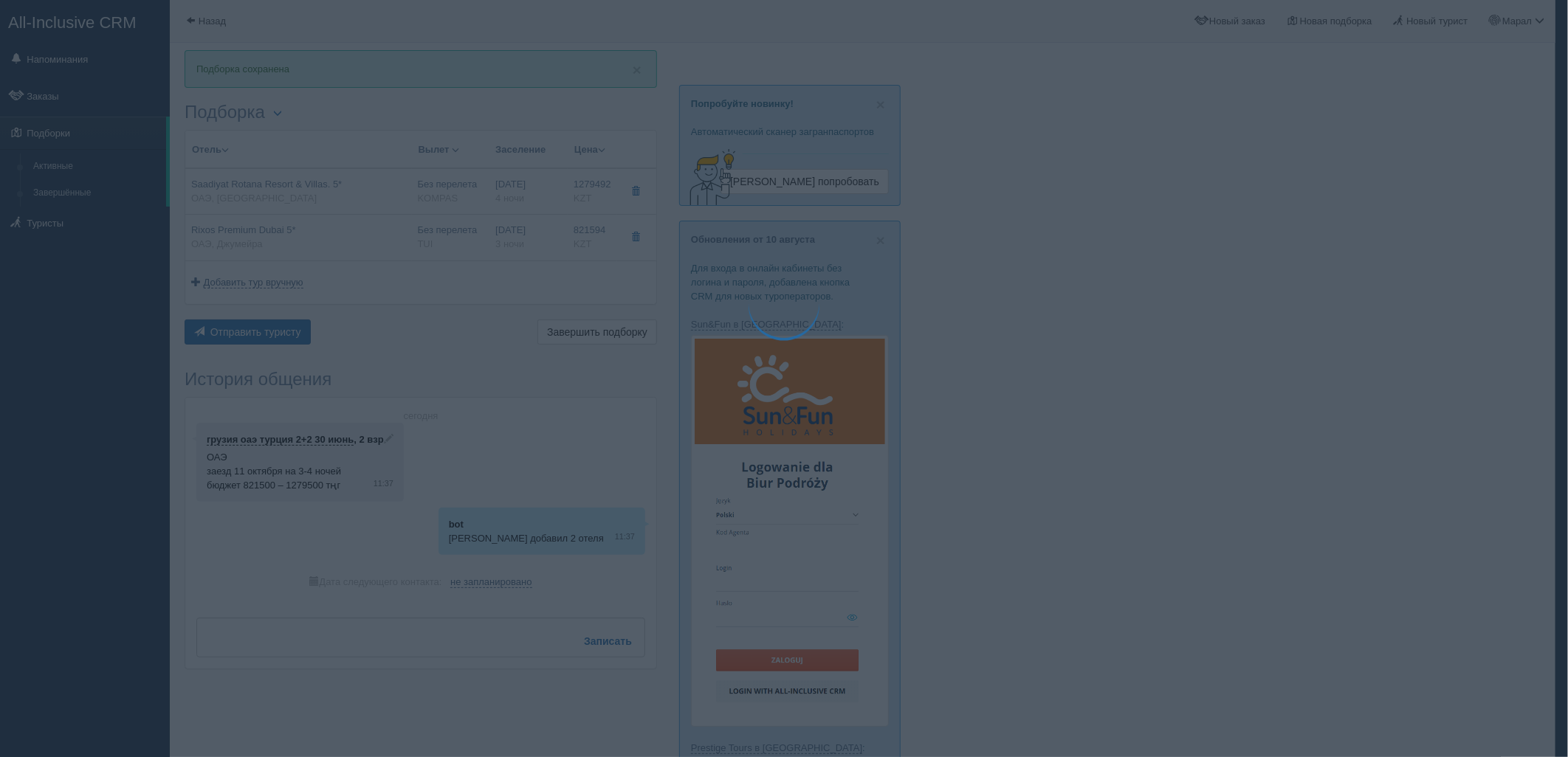
type textarea "🌞 Добрый день! Предлагаем Вам рассмотреть следующие варианты: 🌎 ОАЭ, Saadiyat I…"
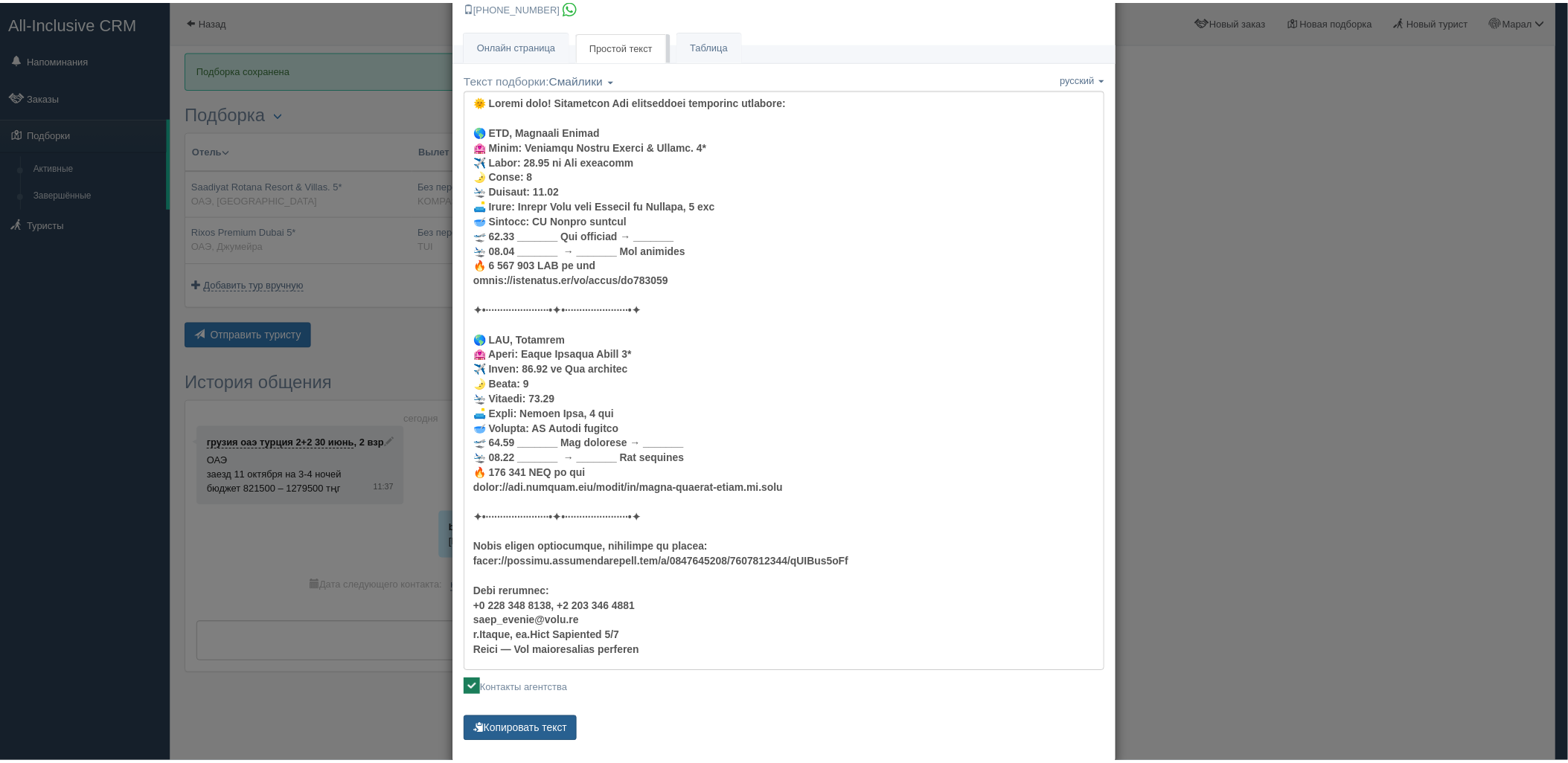
scroll to position [83, 0]
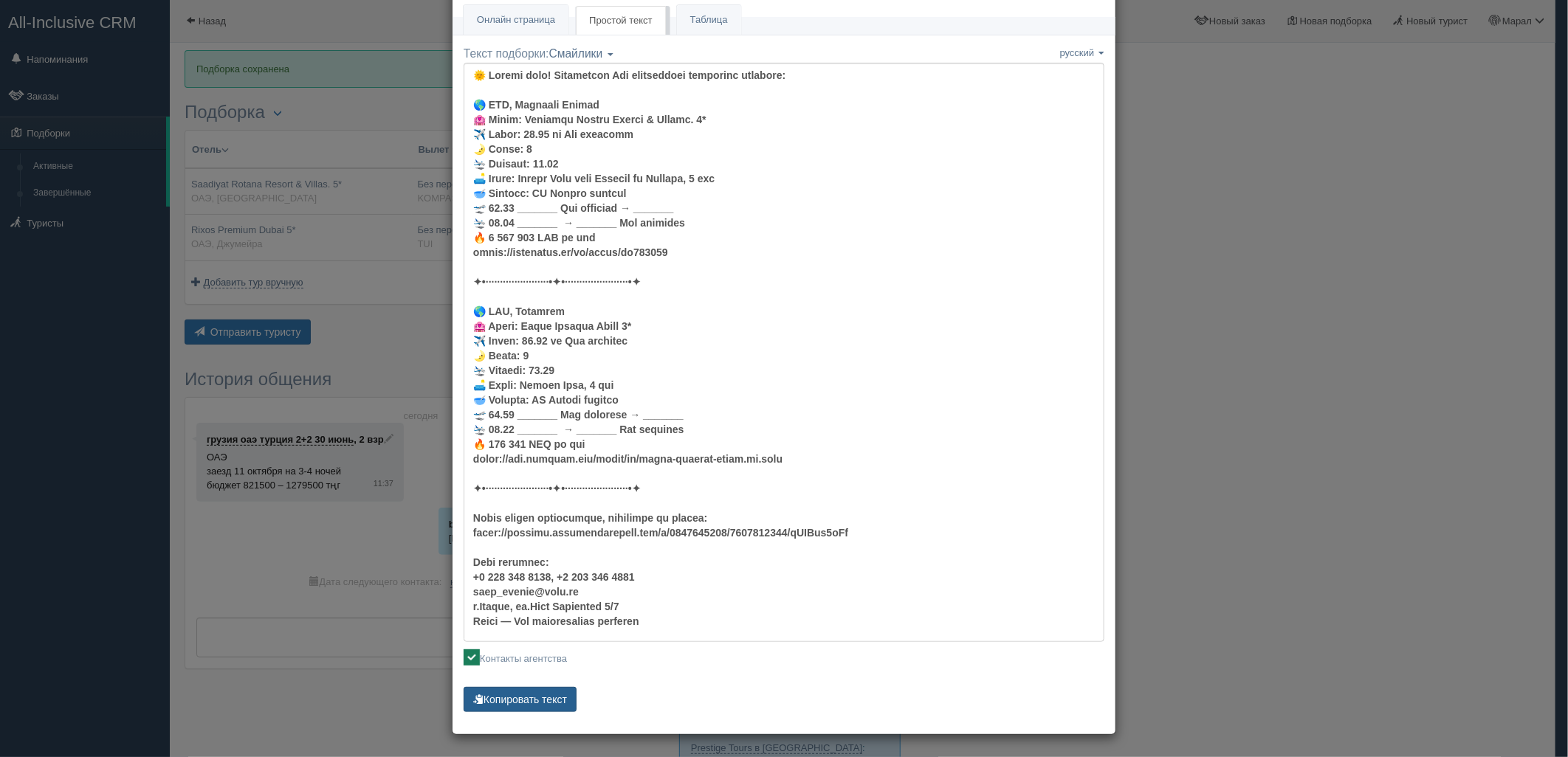
click at [518, 707] on button "Копировать текст" at bounding box center [520, 699] width 113 height 25
click at [518, 705] on button "Копировать текст" at bounding box center [520, 699] width 113 height 25
click at [518, 704] on button "Копировать текст" at bounding box center [520, 699] width 113 height 25
click at [1366, 187] on div "× Отправить подборку туристу грузия оаэ турция 2+2 30 июнь +7 701 880 5580 Онла…" at bounding box center [784, 378] width 1568 height 757
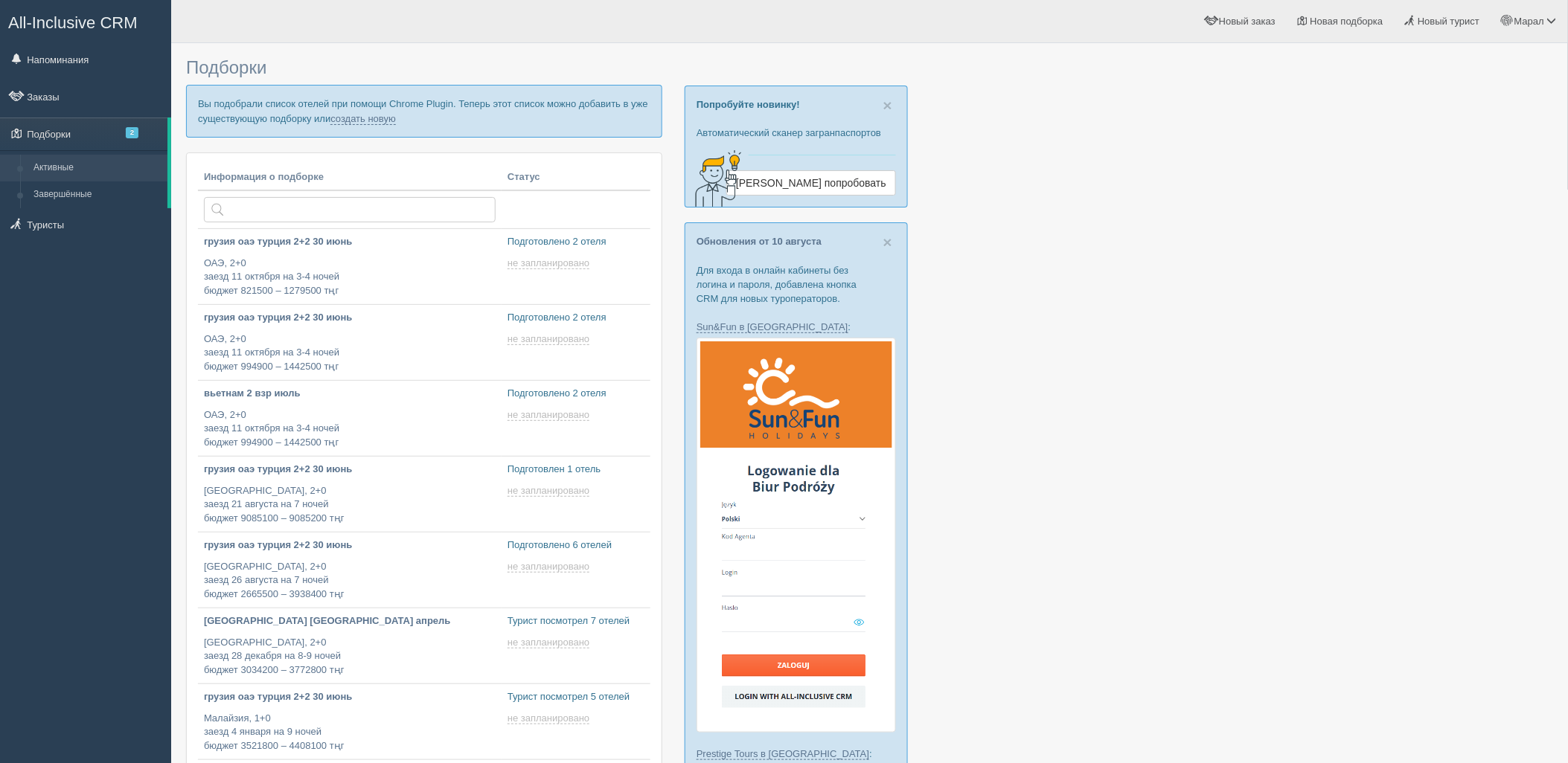
click at [393, 119] on link "создать новую" at bounding box center [363, 119] width 65 height 12
type input "[DATE] 12:35"
type input "2025-08-14 12:30"
type input "2025-08-14 11:40"
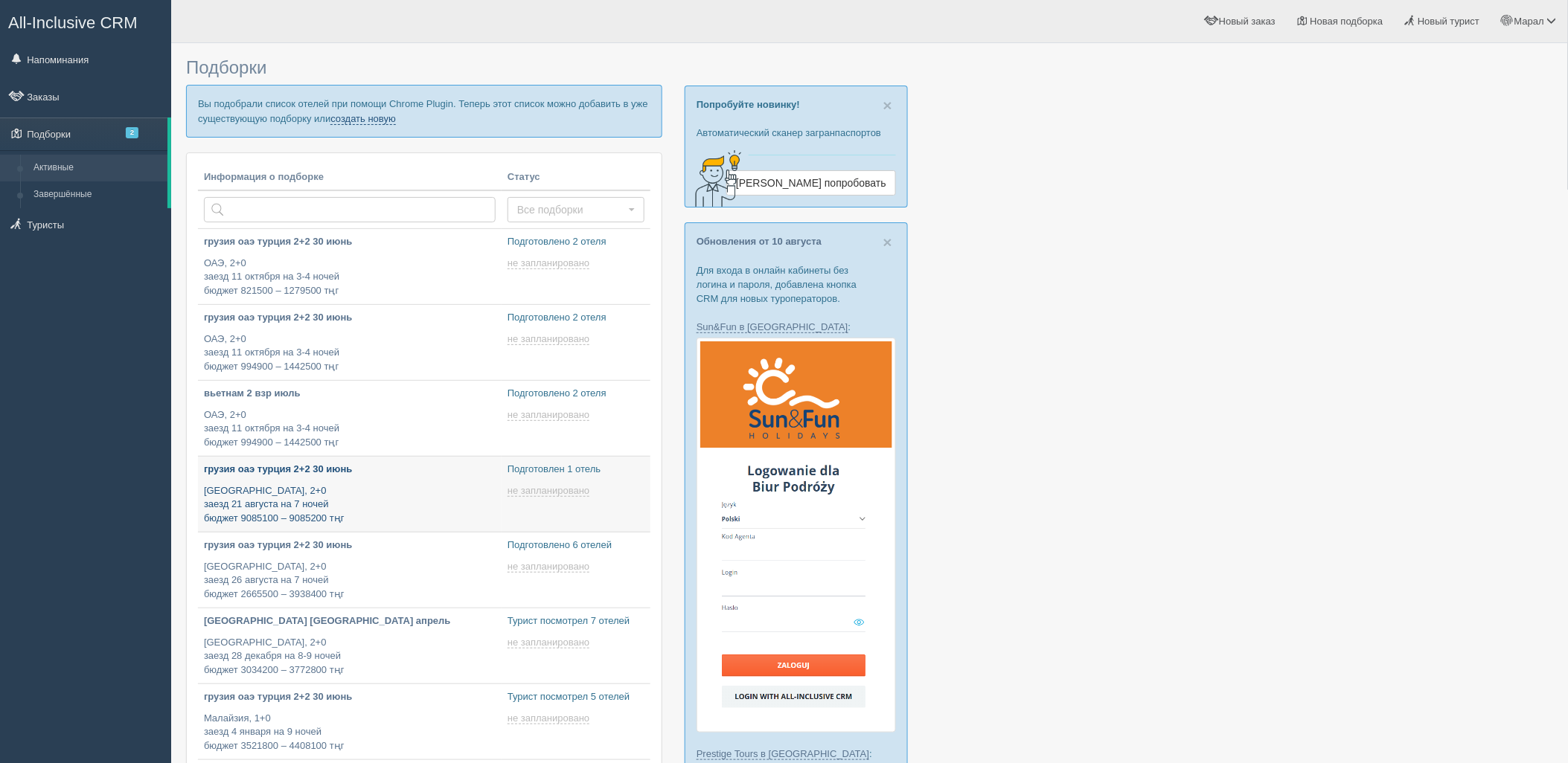
scroll to position [119, 0]
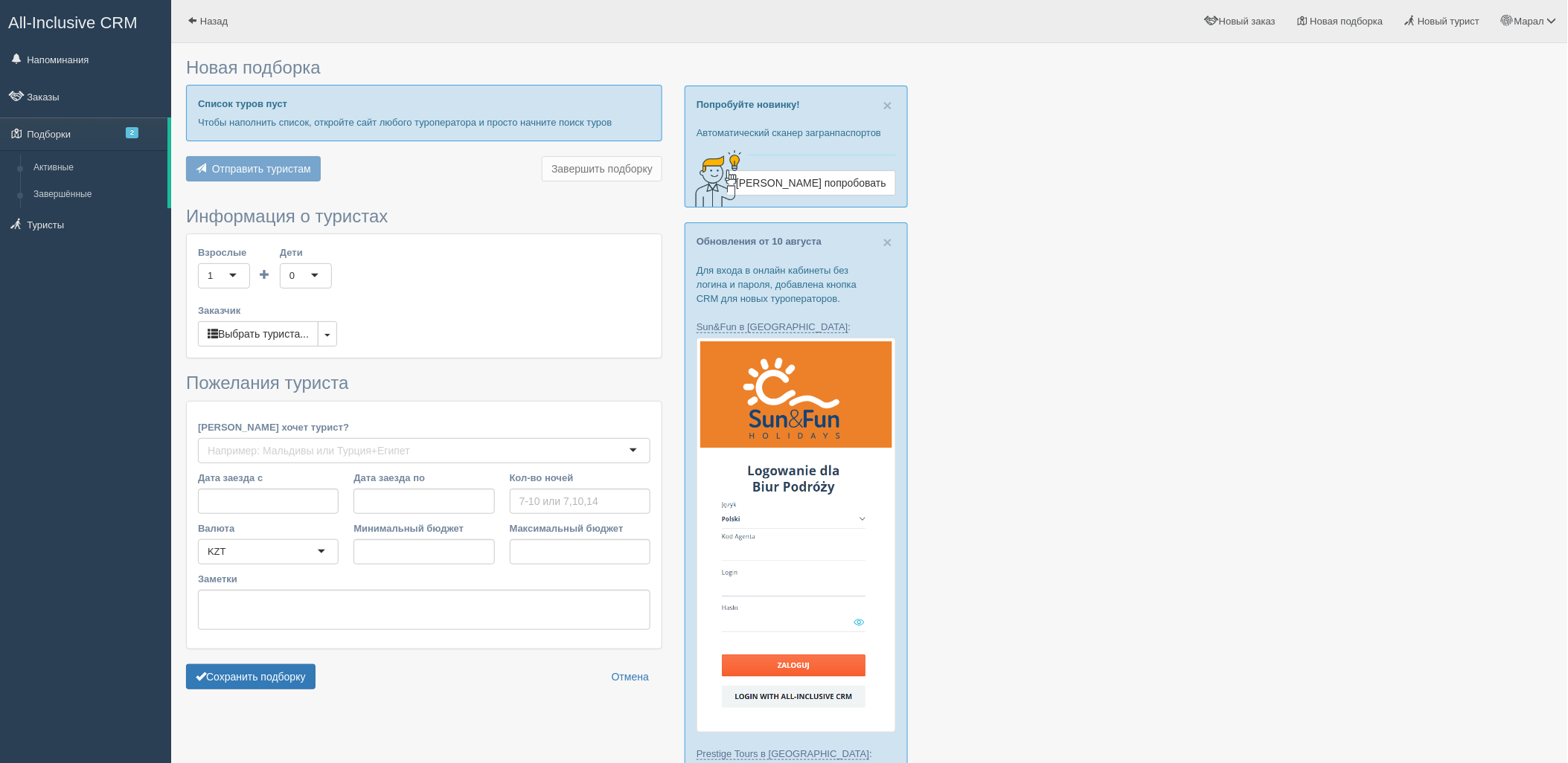
type input "3-4"
type input "821500"
type input "899900"
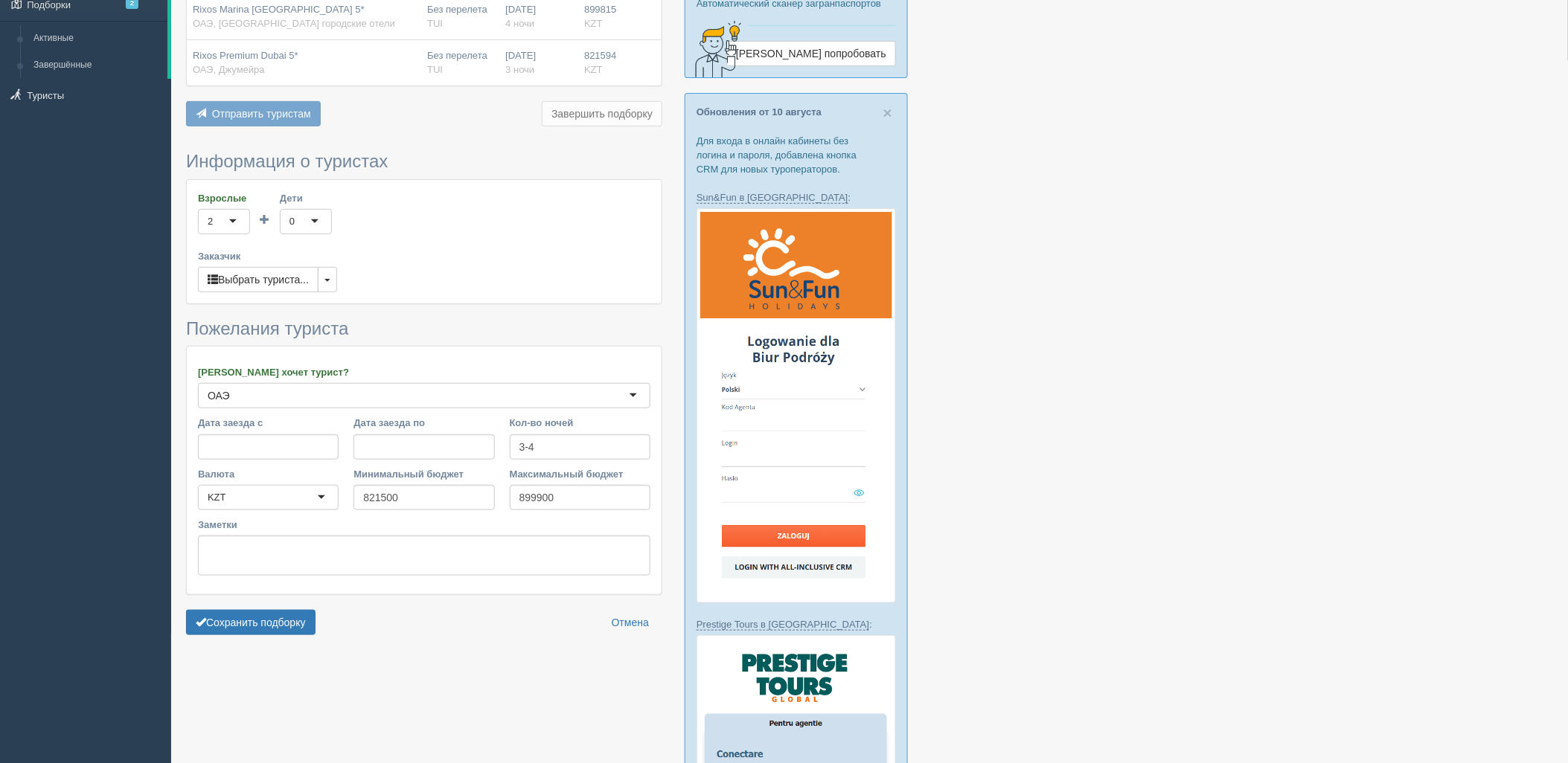
scroll to position [248, 0]
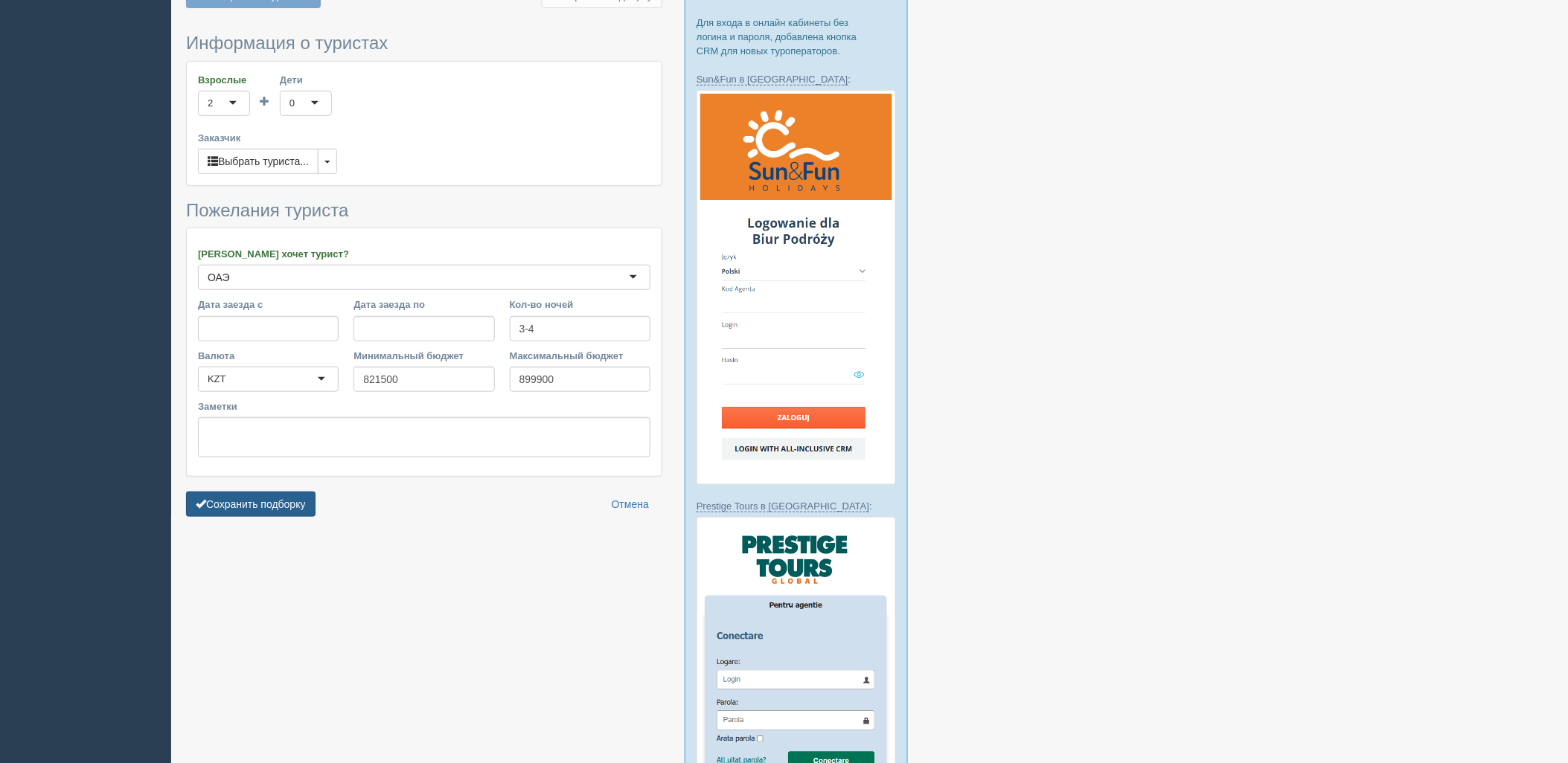
click at [274, 511] on button "Сохранить подборку" at bounding box center [250, 504] width 129 height 25
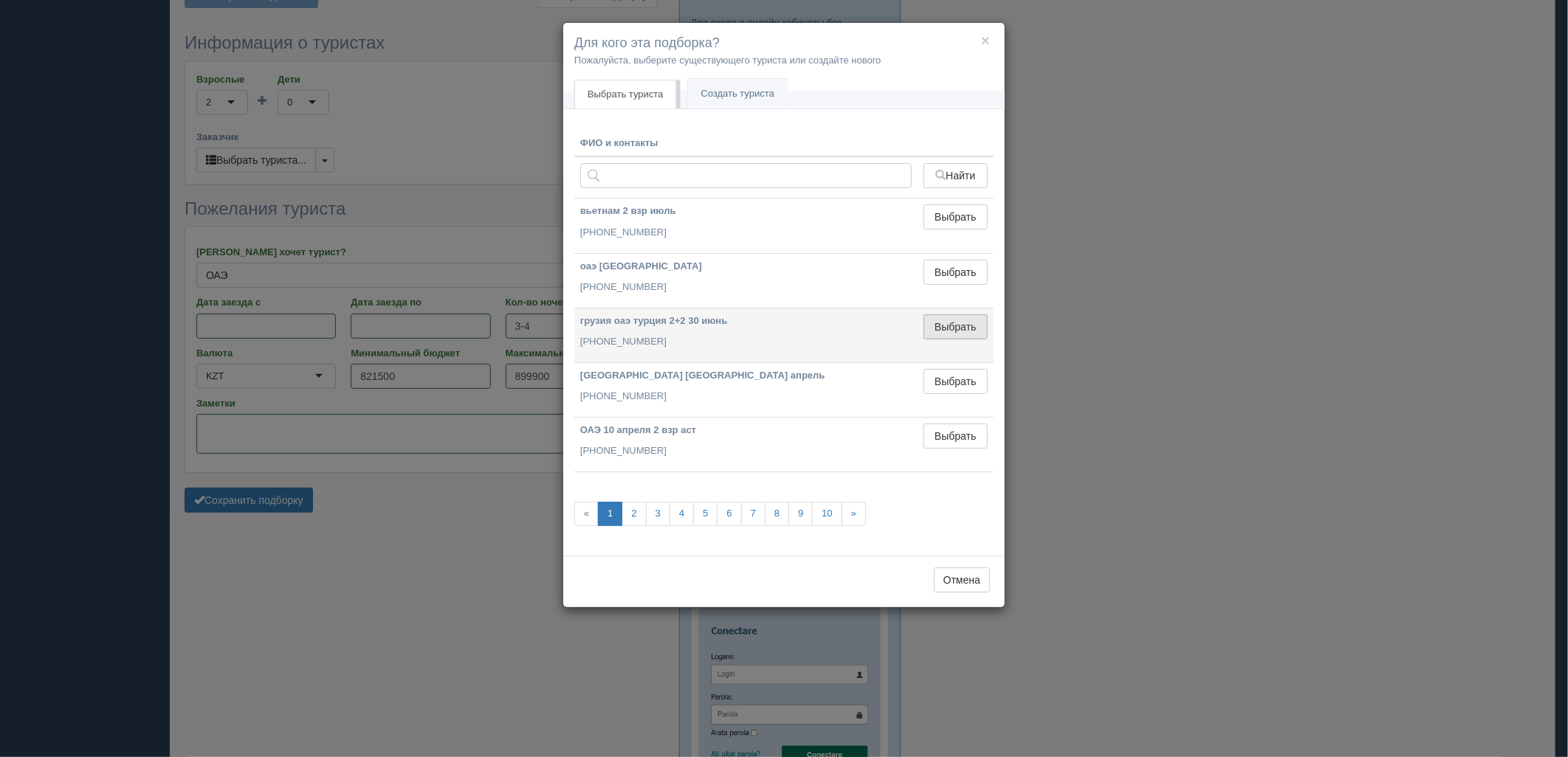
click at [941, 314] on button "Выбрать" at bounding box center [955, 326] width 64 height 25
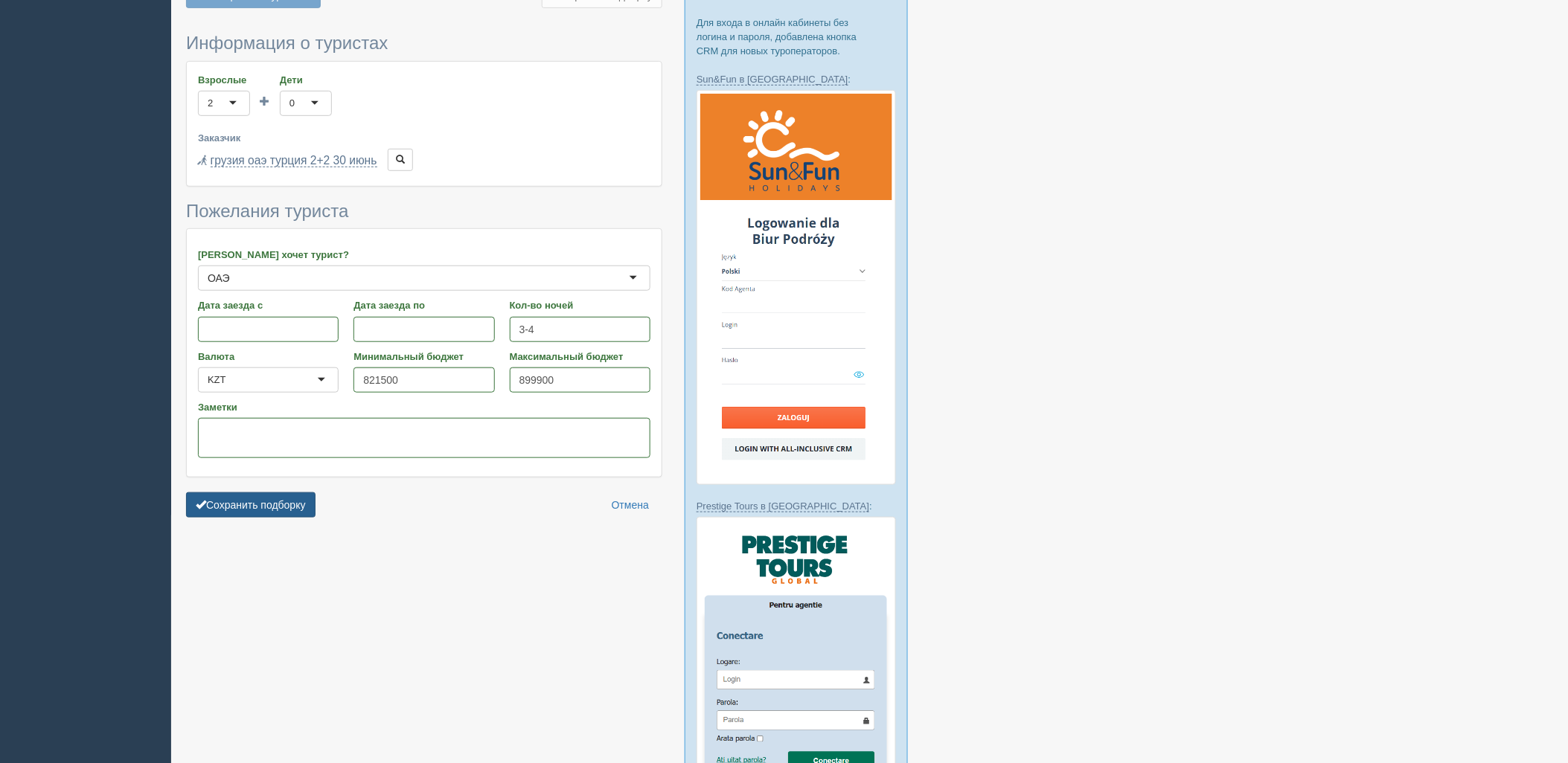
click at [284, 500] on button "Сохранить подборку" at bounding box center [250, 505] width 129 height 25
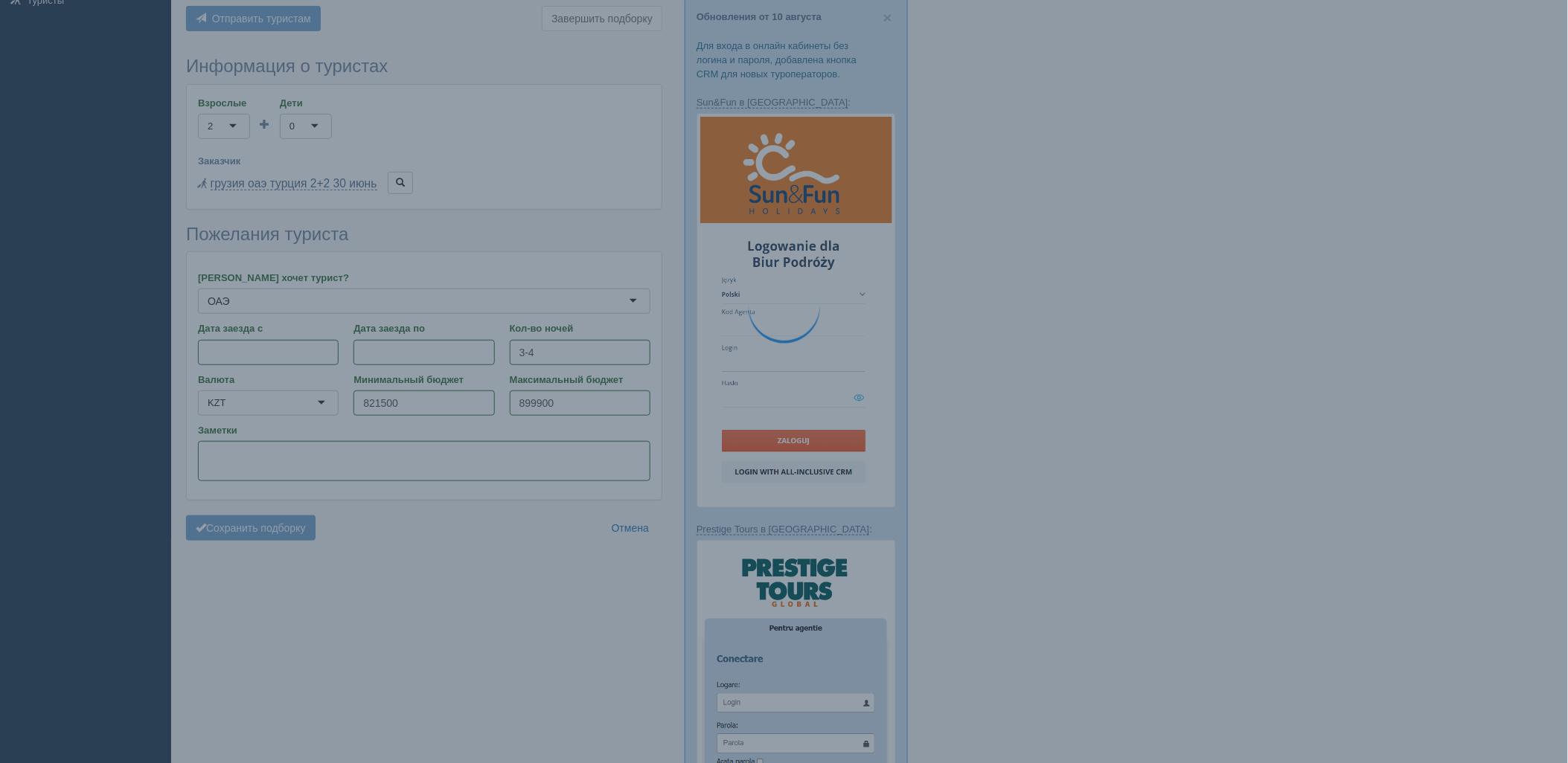
scroll to position [0, 0]
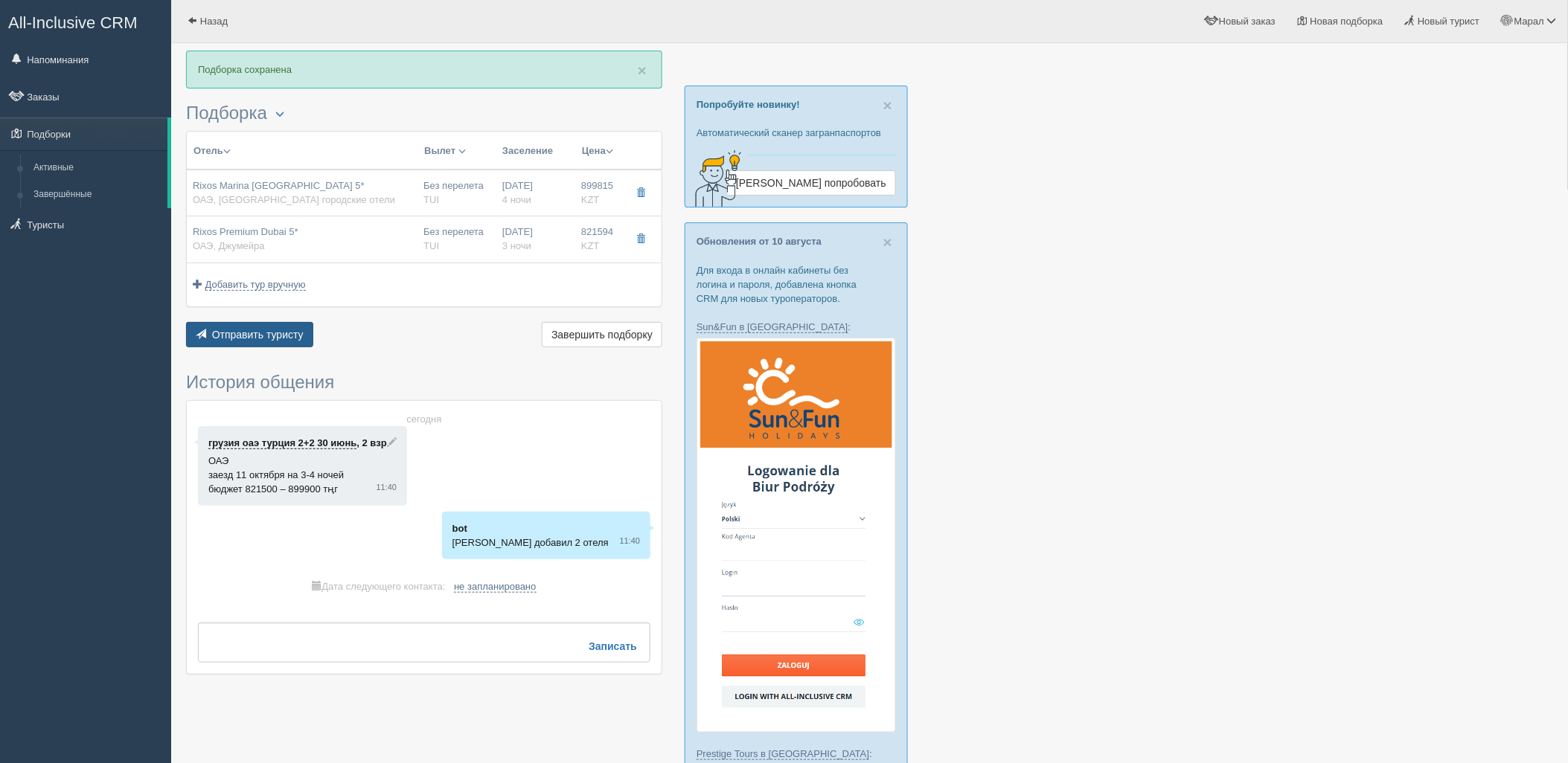
click at [288, 330] on span "Отправить туристу" at bounding box center [257, 335] width 92 height 12
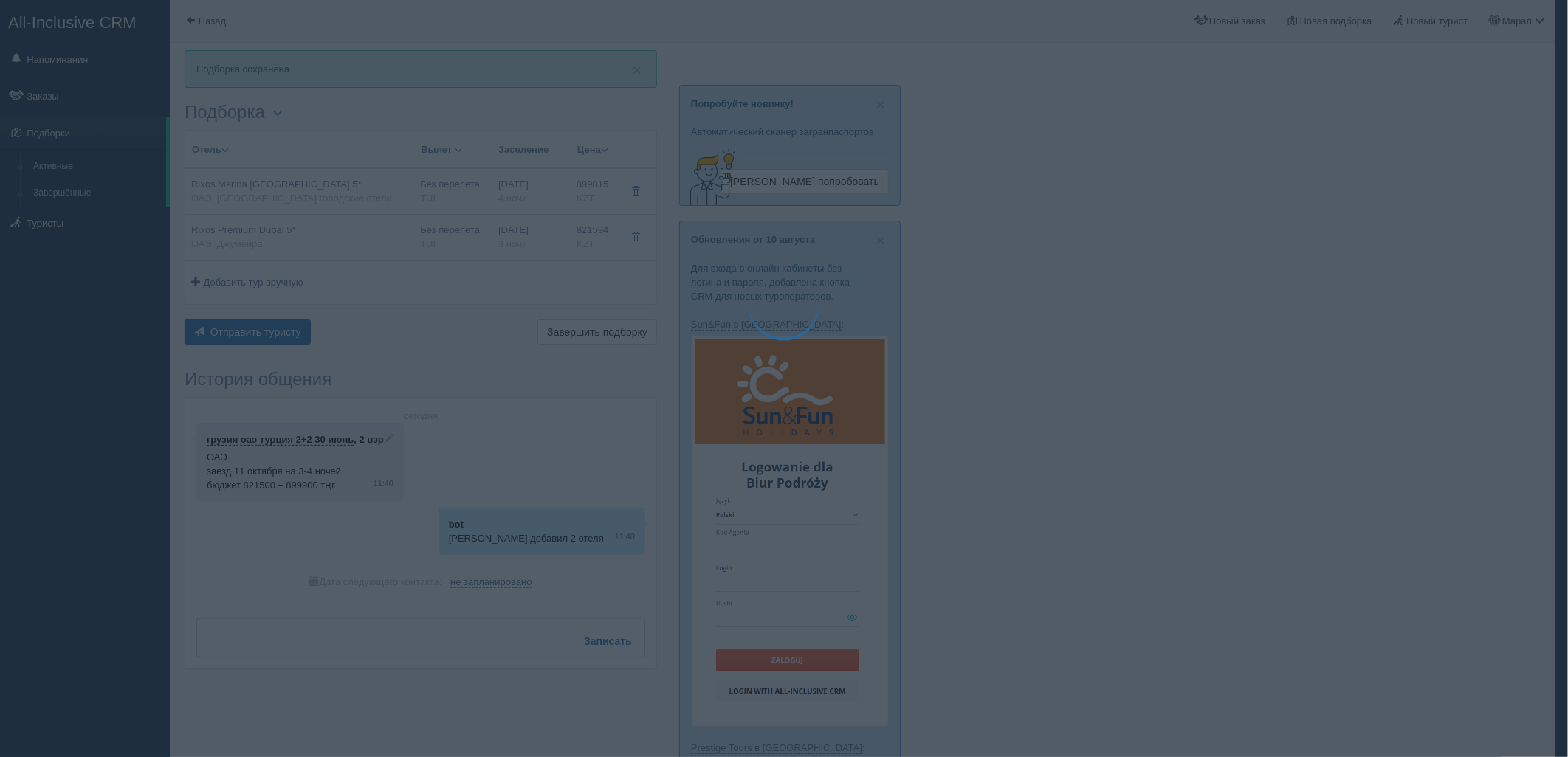
type textarea "🌞 Добрый день! Предлагаем Вам рассмотреть следующие варианты: 🌎 ОАЭ, Абу-Даби г…"
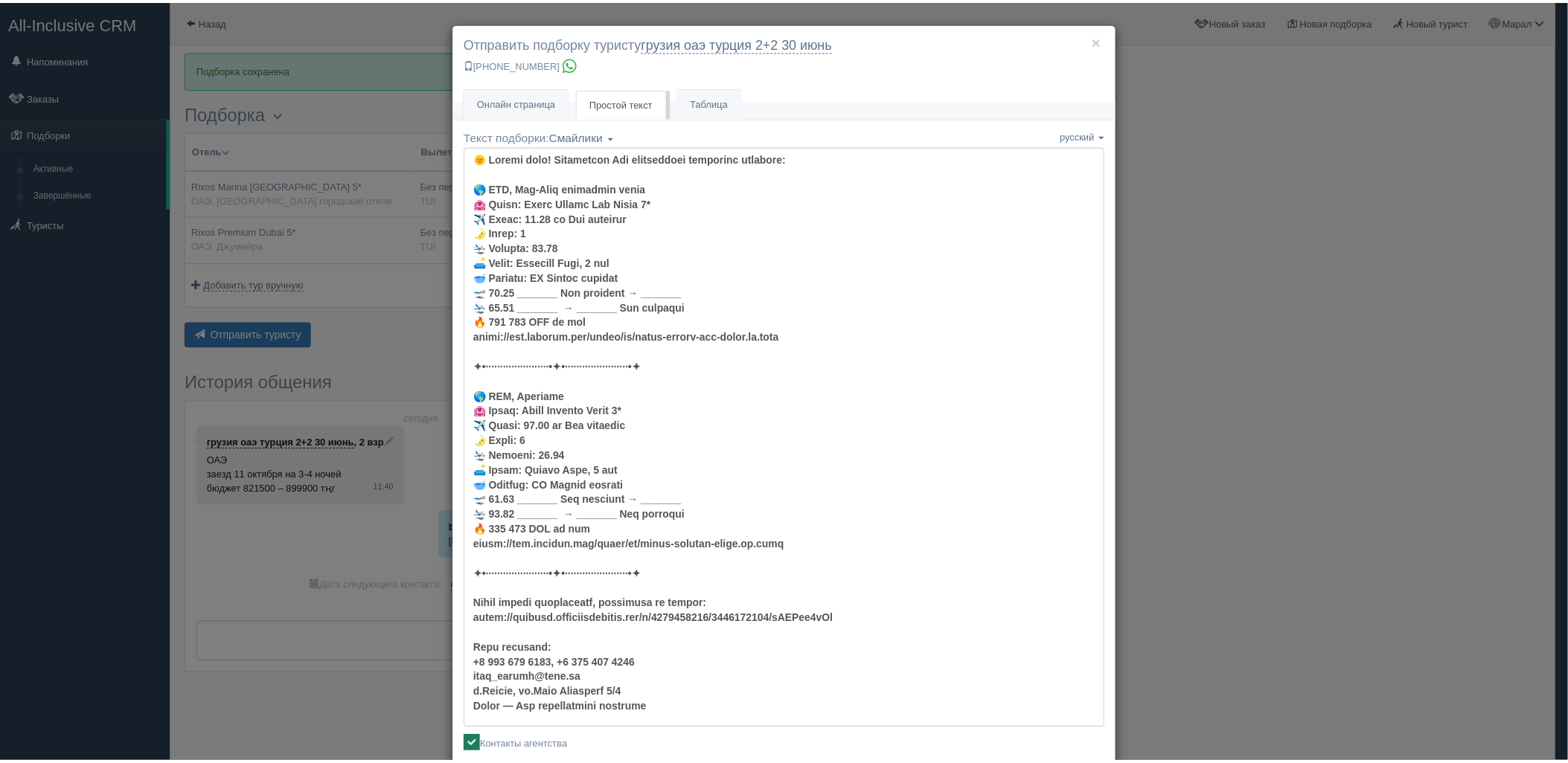
scroll to position [83, 0]
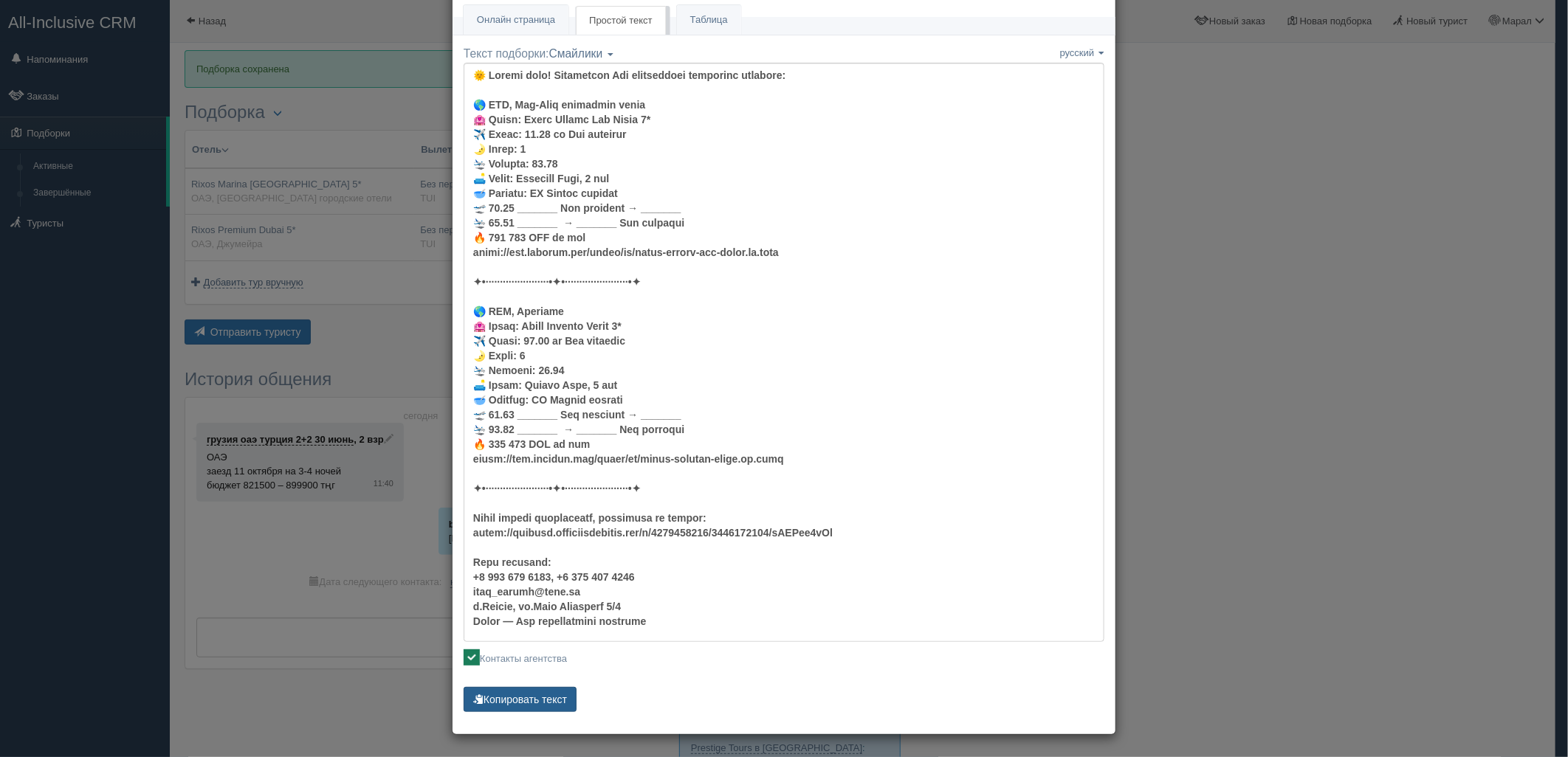
click at [510, 698] on button "Копировать текст" at bounding box center [520, 699] width 113 height 25
click at [1373, 529] on div "× Отправить подборку туристу грузия оаэ турция 2+2 30 июнь +7 701 880 5580 Онла…" at bounding box center [784, 378] width 1568 height 757
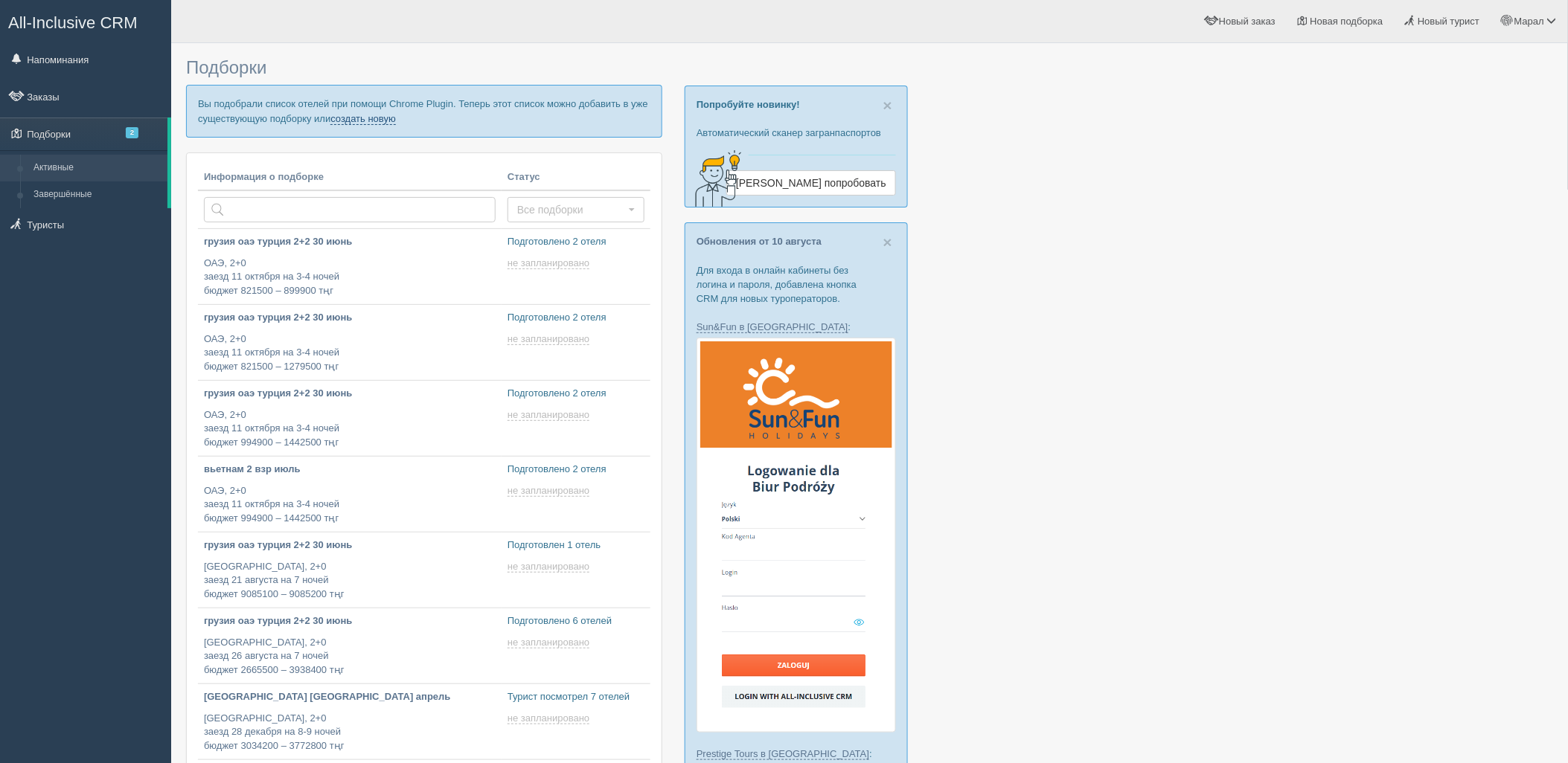
click at [363, 121] on link "создать новую" at bounding box center [363, 119] width 65 height 12
type input "2025-08-14 12:40"
type input "2025-08-14 12:35"
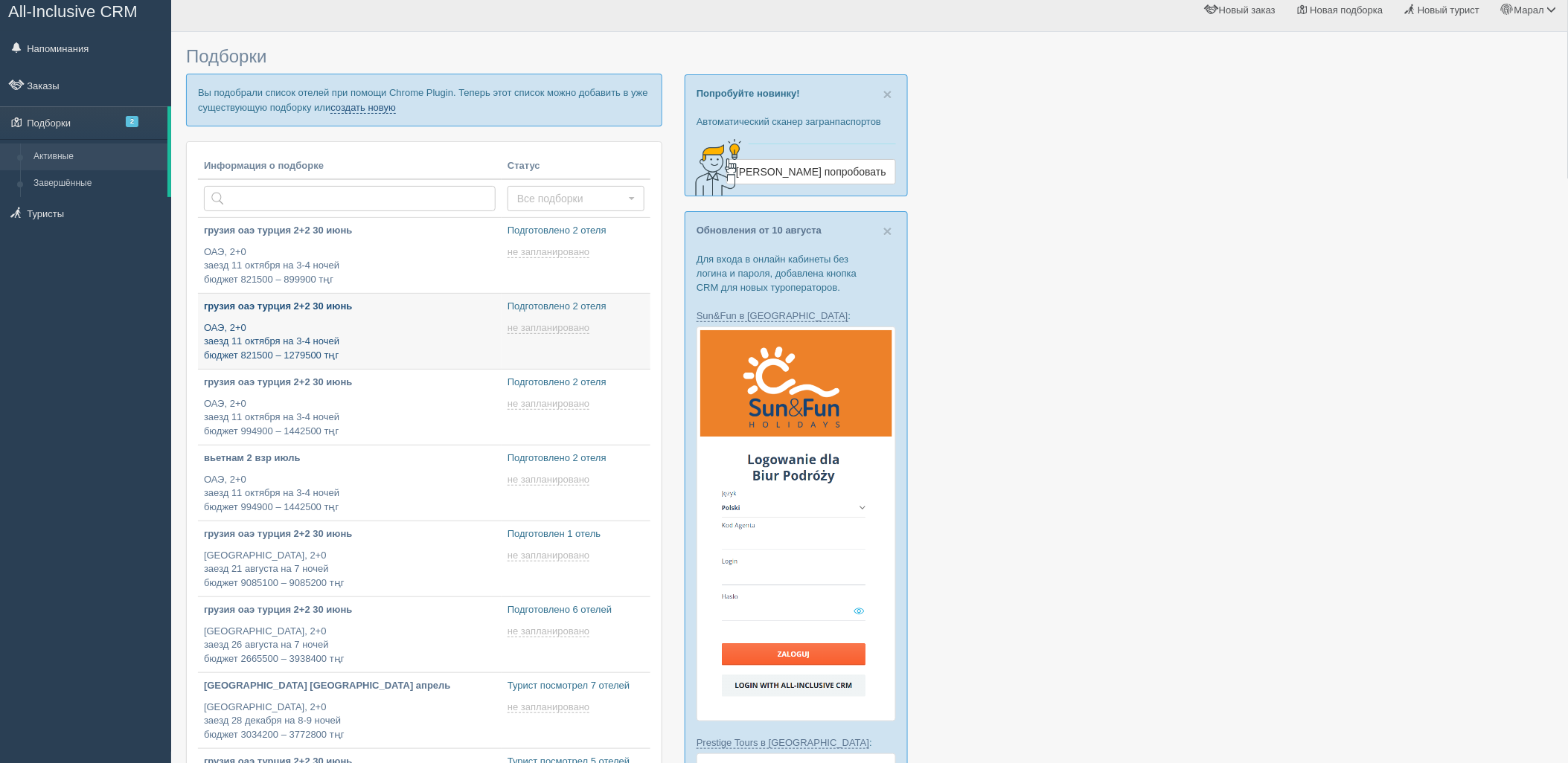
scroll to position [108, 0]
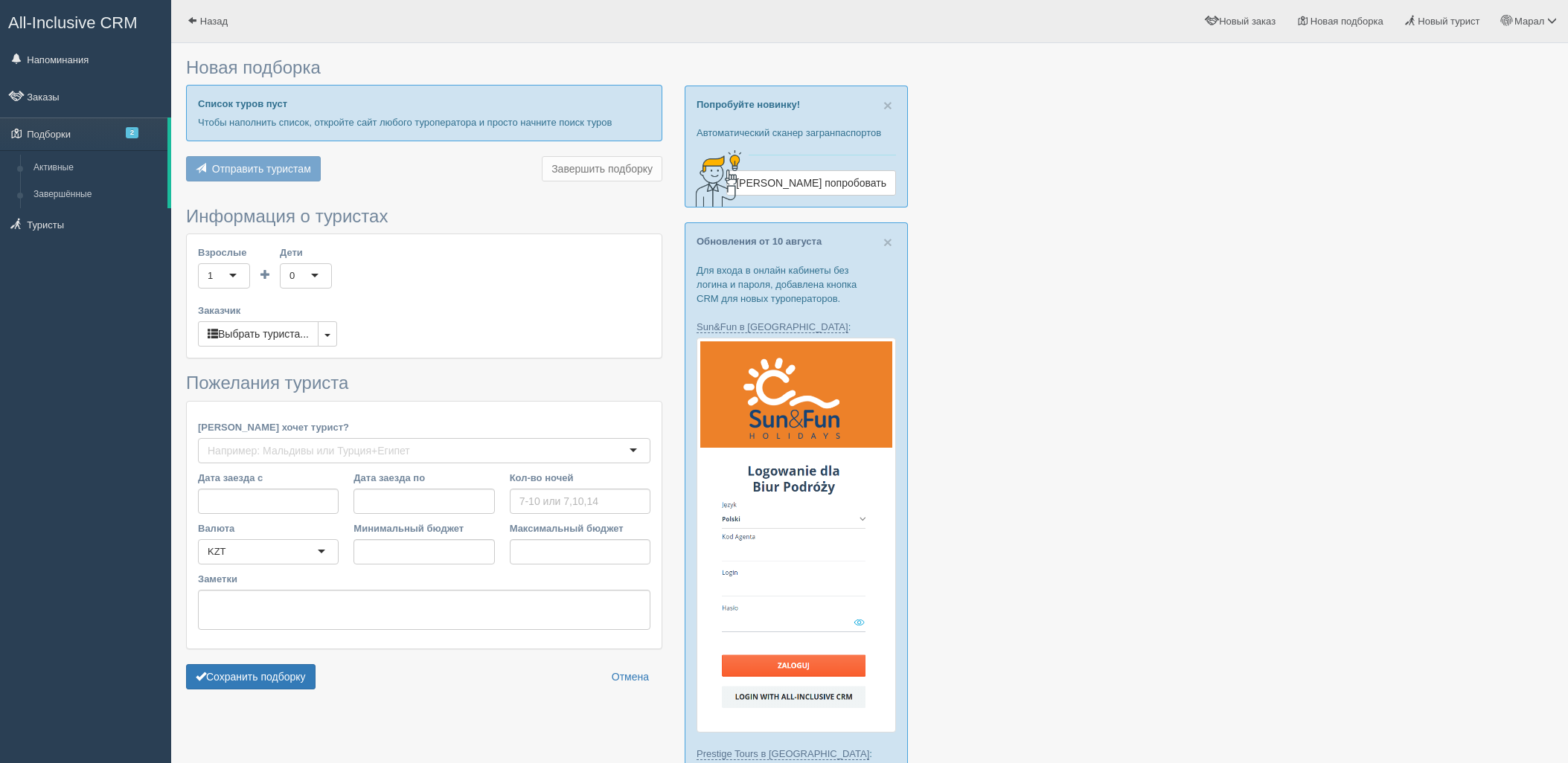
scroll to position [330, 0]
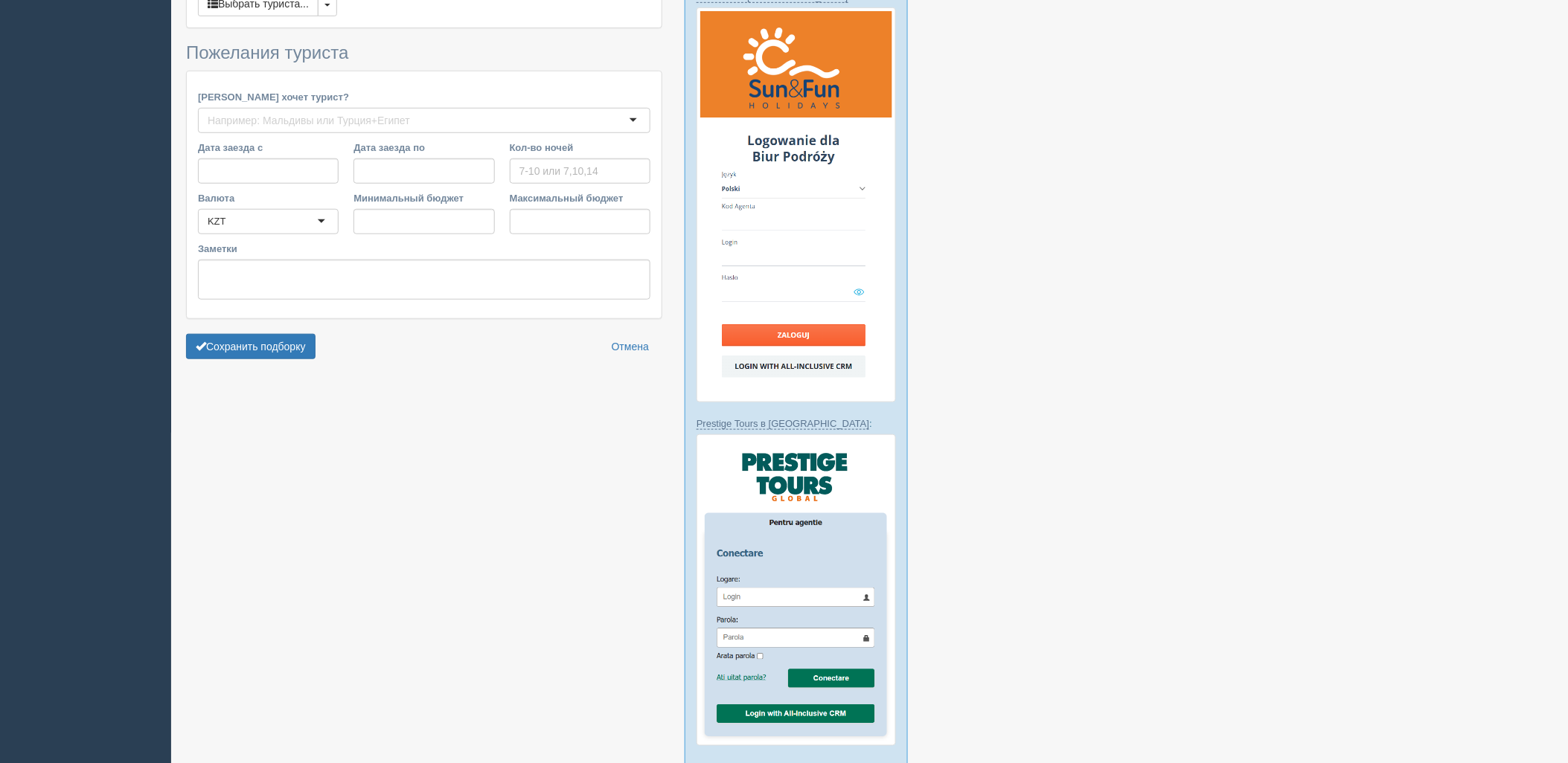
type input "3-4"
type input "605800"
type input "821600"
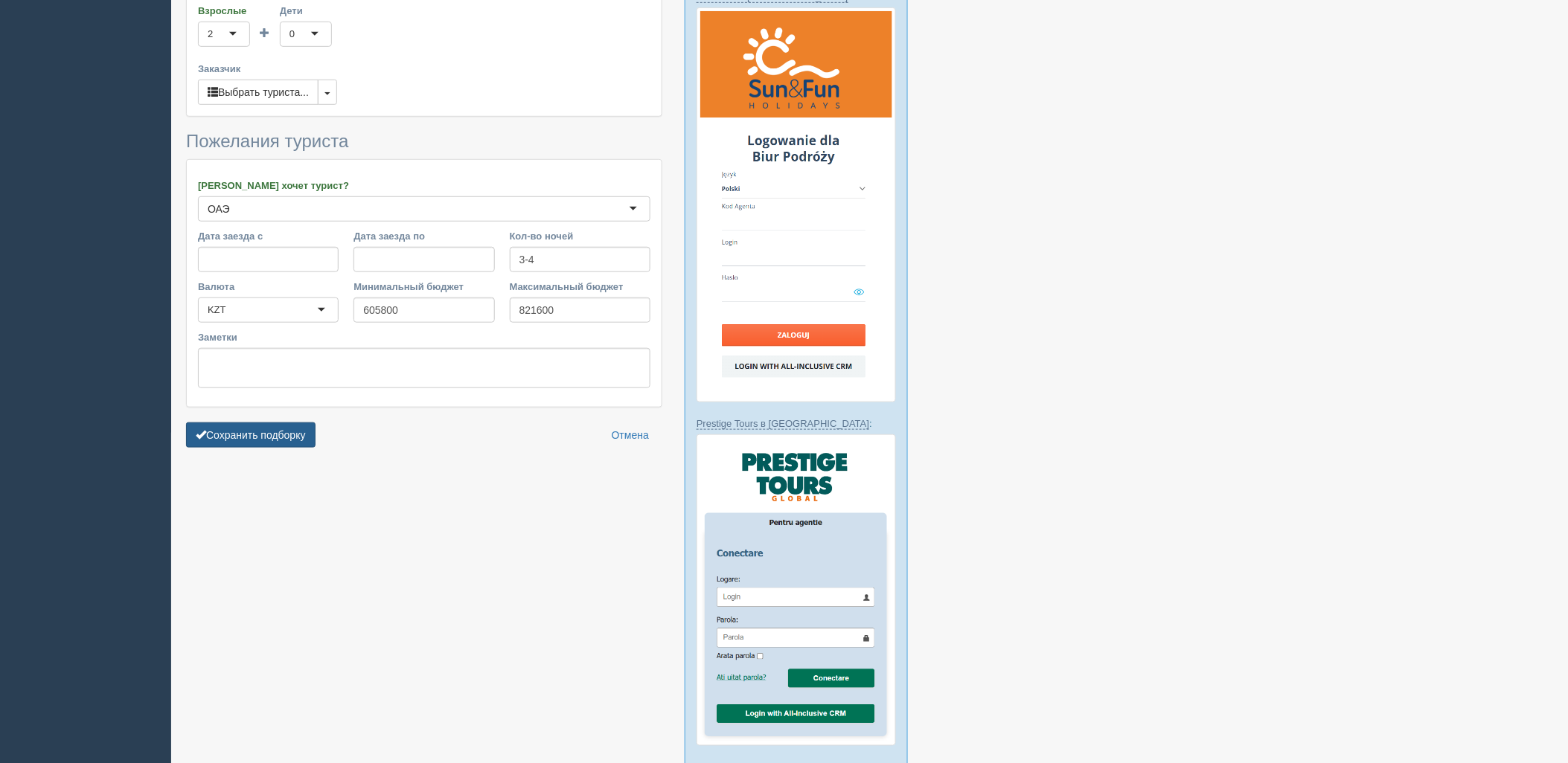
click at [279, 424] on button "Сохранить подборку" at bounding box center [250, 434] width 129 height 25
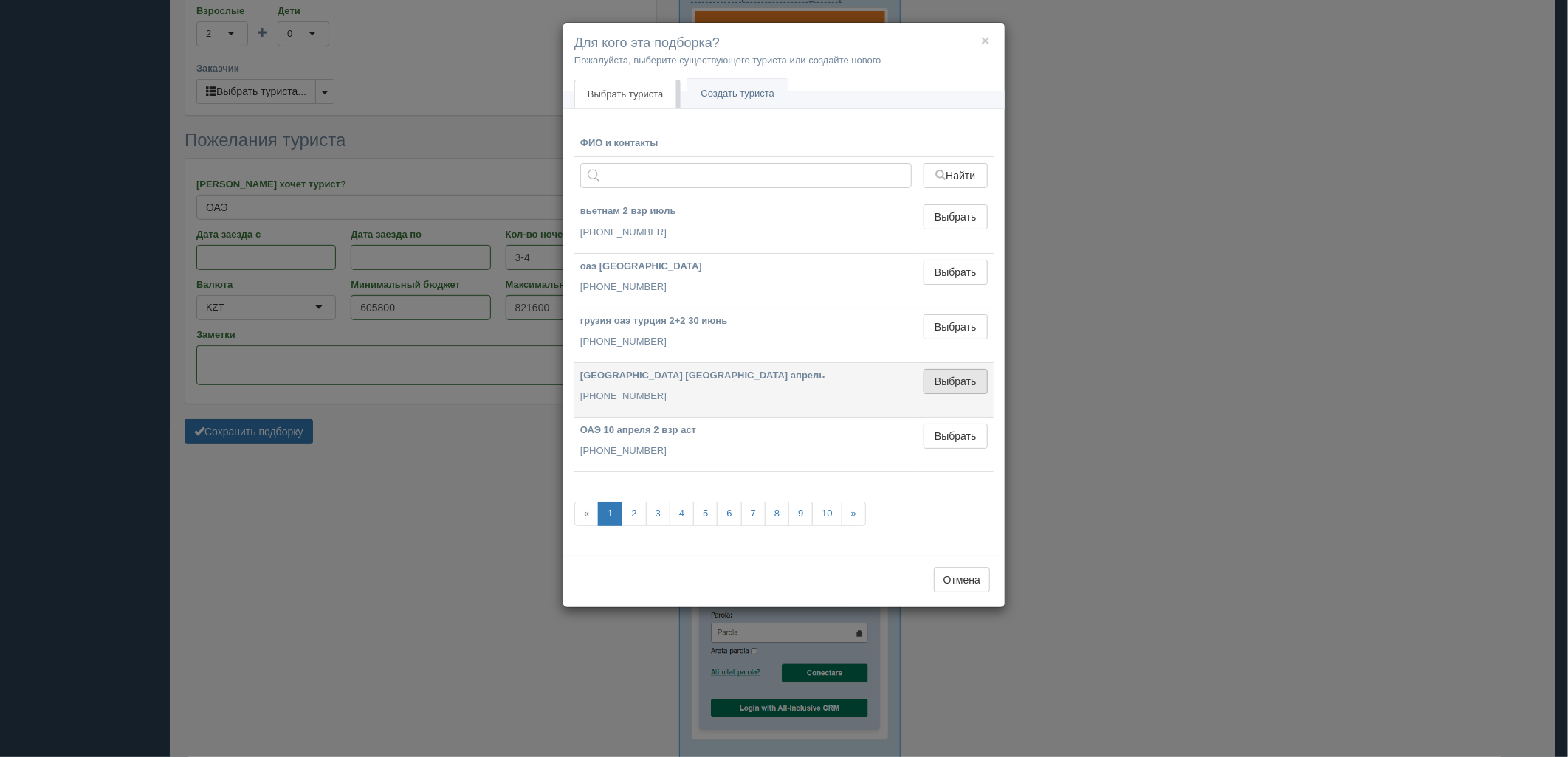
click at [948, 378] on button "Выбрать" at bounding box center [955, 381] width 64 height 25
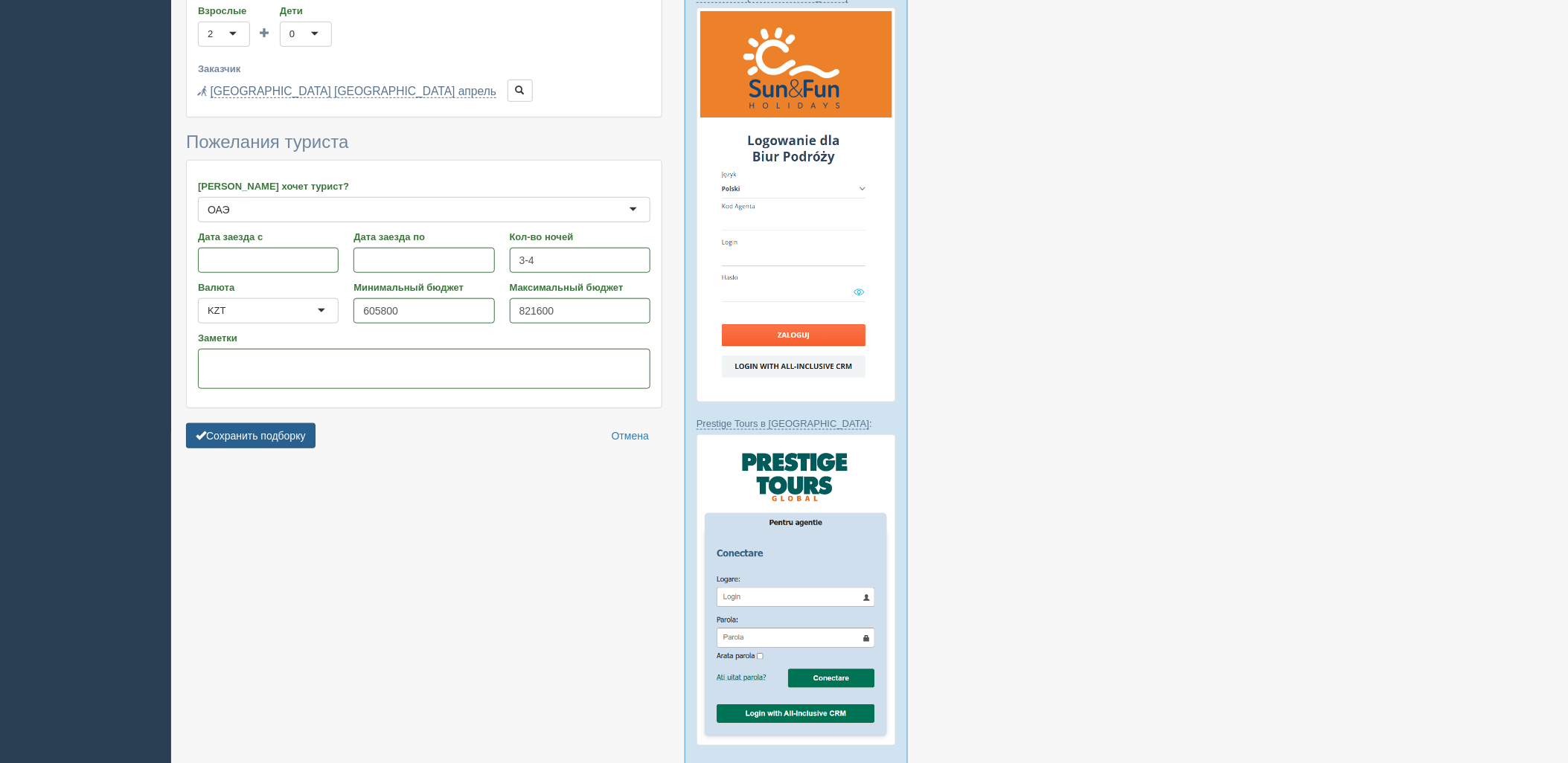
click at [291, 423] on button "Сохранить подборку" at bounding box center [250, 435] width 129 height 25
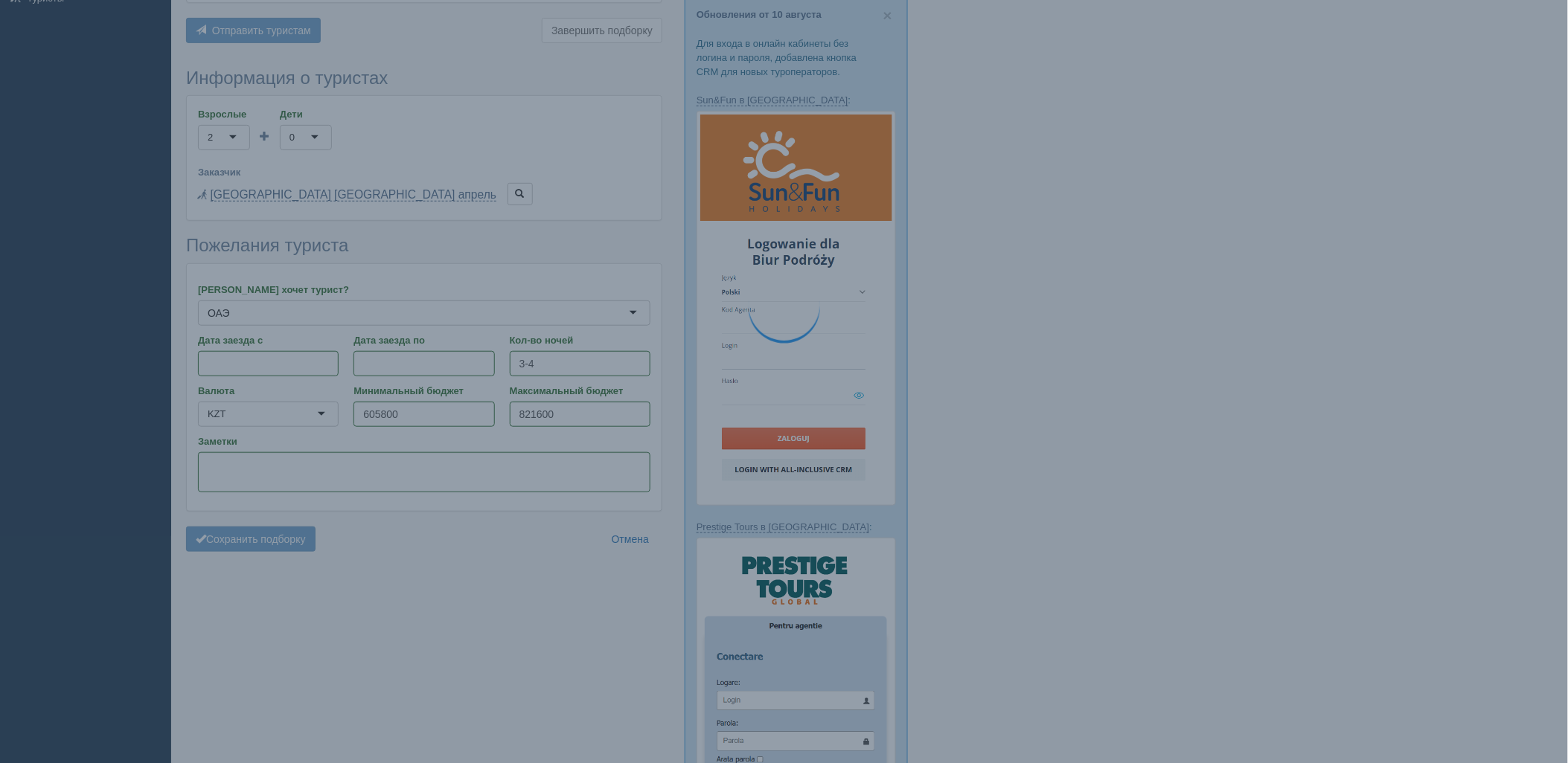
scroll to position [0, 0]
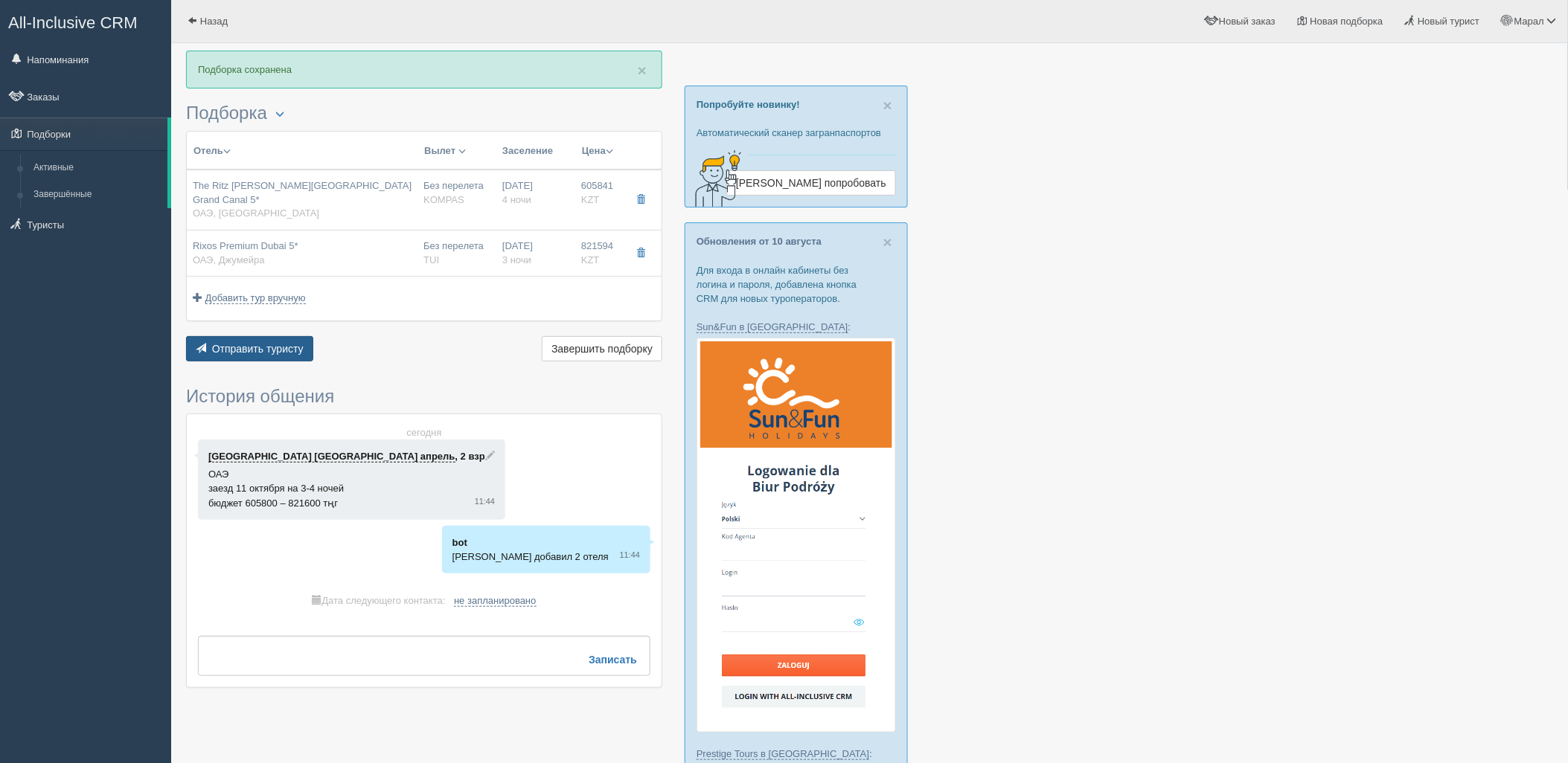
click at [248, 343] on span "Отправить туристу" at bounding box center [257, 349] width 92 height 12
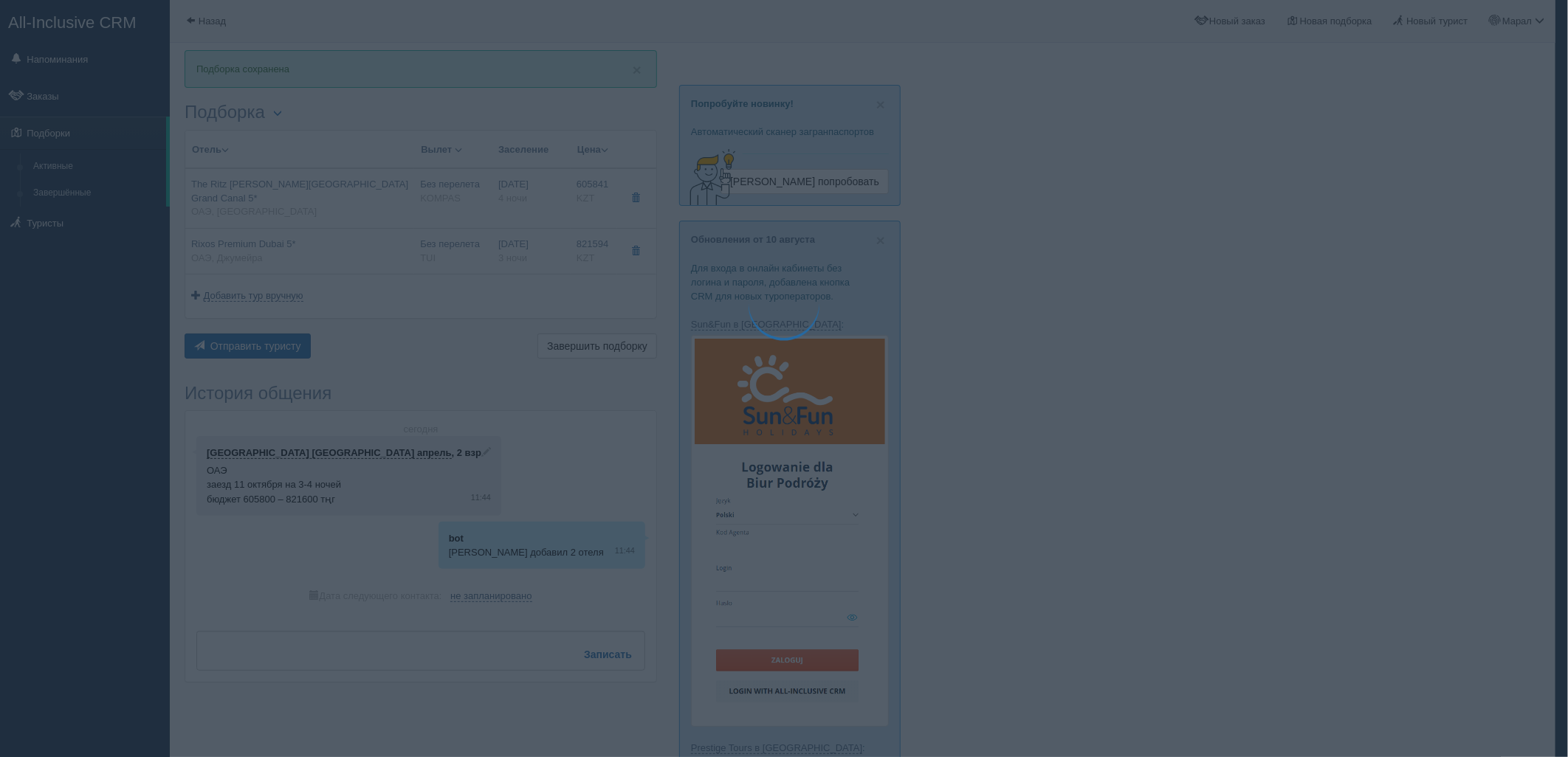
type textarea "🌞 Loremi dolo! Sitametcon Adi elitseddoei temporinc utlabore: 🌎 ETD, Mag Aliqu …"
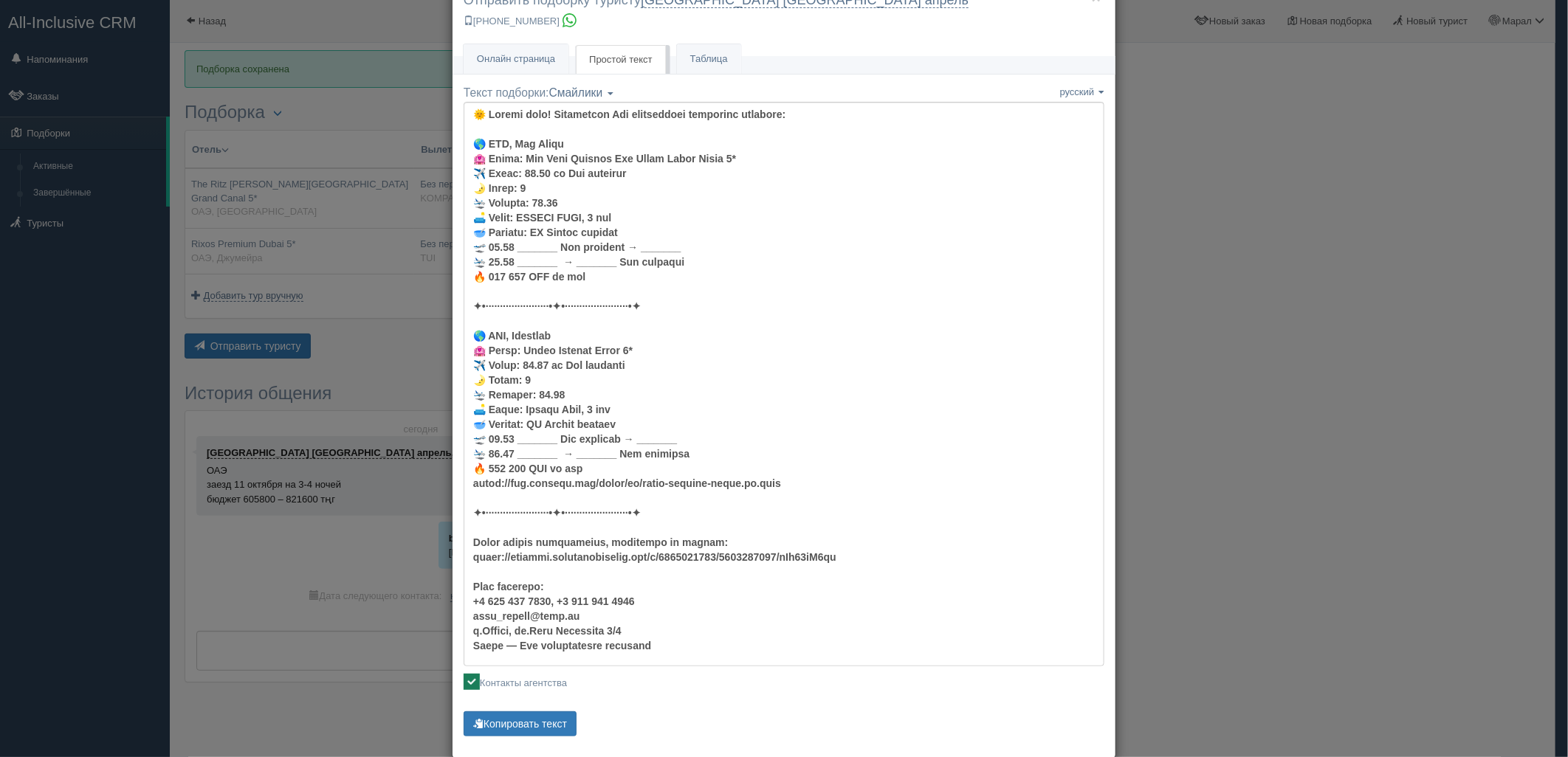
scroll to position [67, 0]
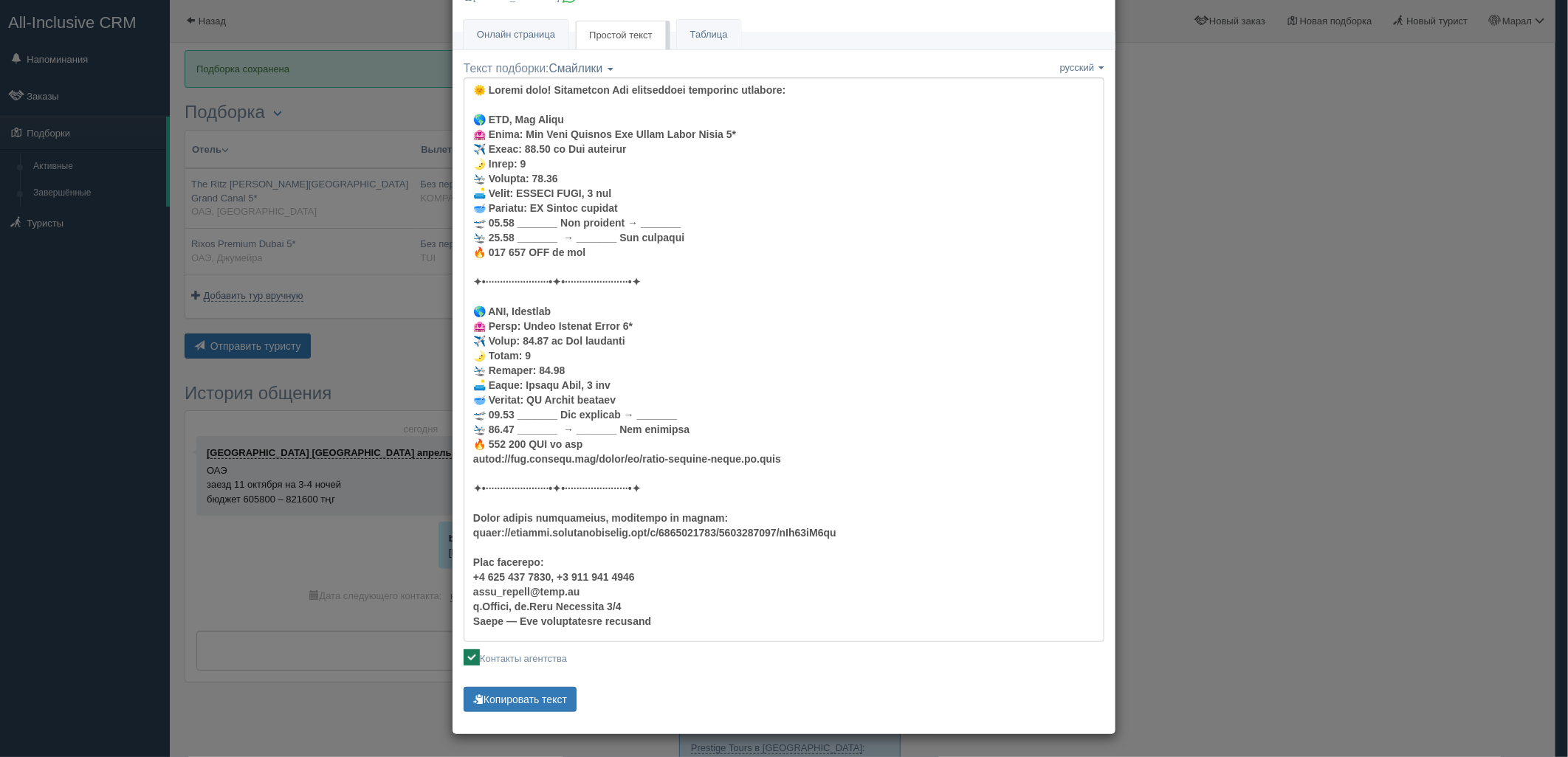
click at [537, 683] on div "Текст подборки: Смайлики Компактный Аскетический Смайлики Смайлики Компактный А…" at bounding box center [784, 388] width 640 height 655
click at [537, 692] on button "Копировать текст" at bounding box center [520, 699] width 113 height 25
click at [537, 696] on button "Копировать текст" at bounding box center [520, 699] width 113 height 25
